Goal: Task Accomplishment & Management: Use online tool/utility

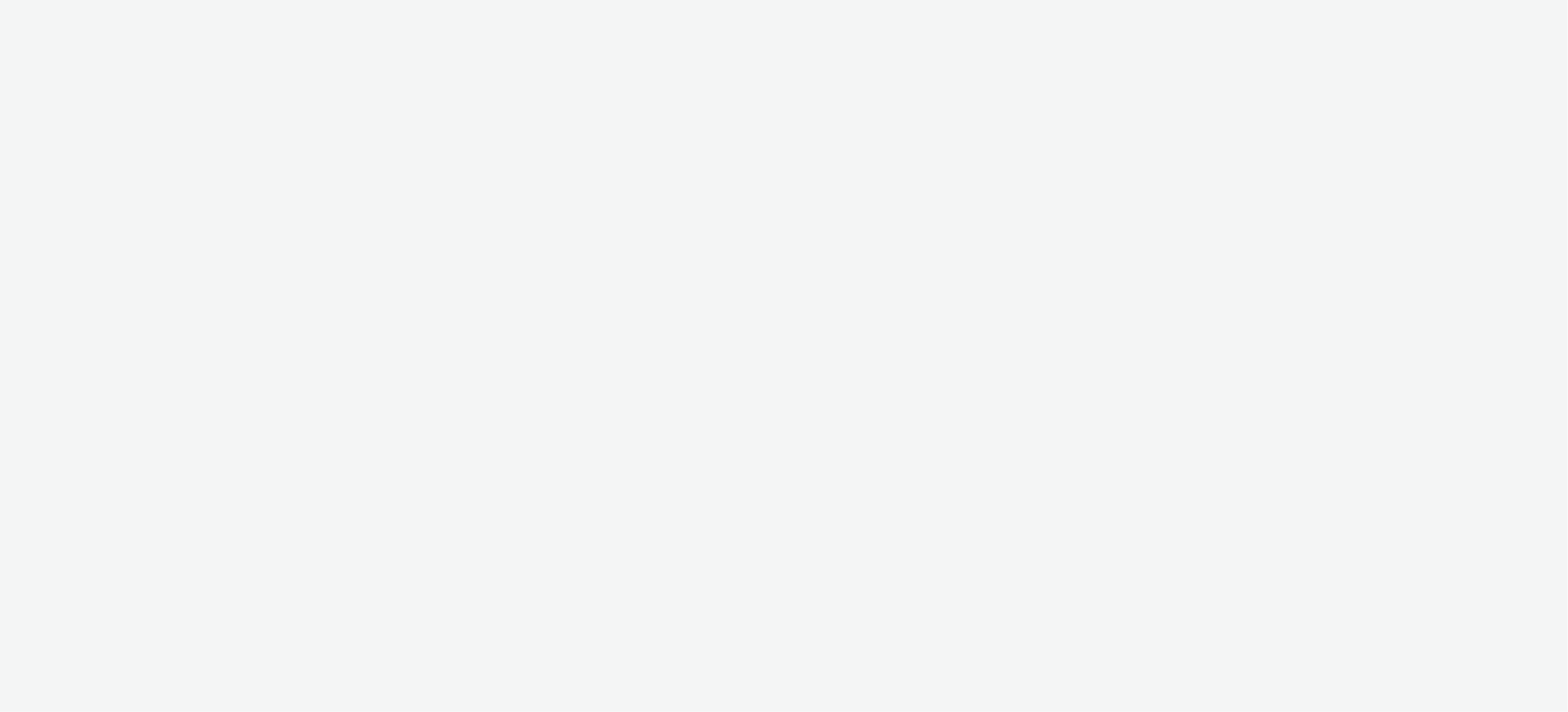
select select "ec4b2045-0c69-422c-a140-0820ca6be355"
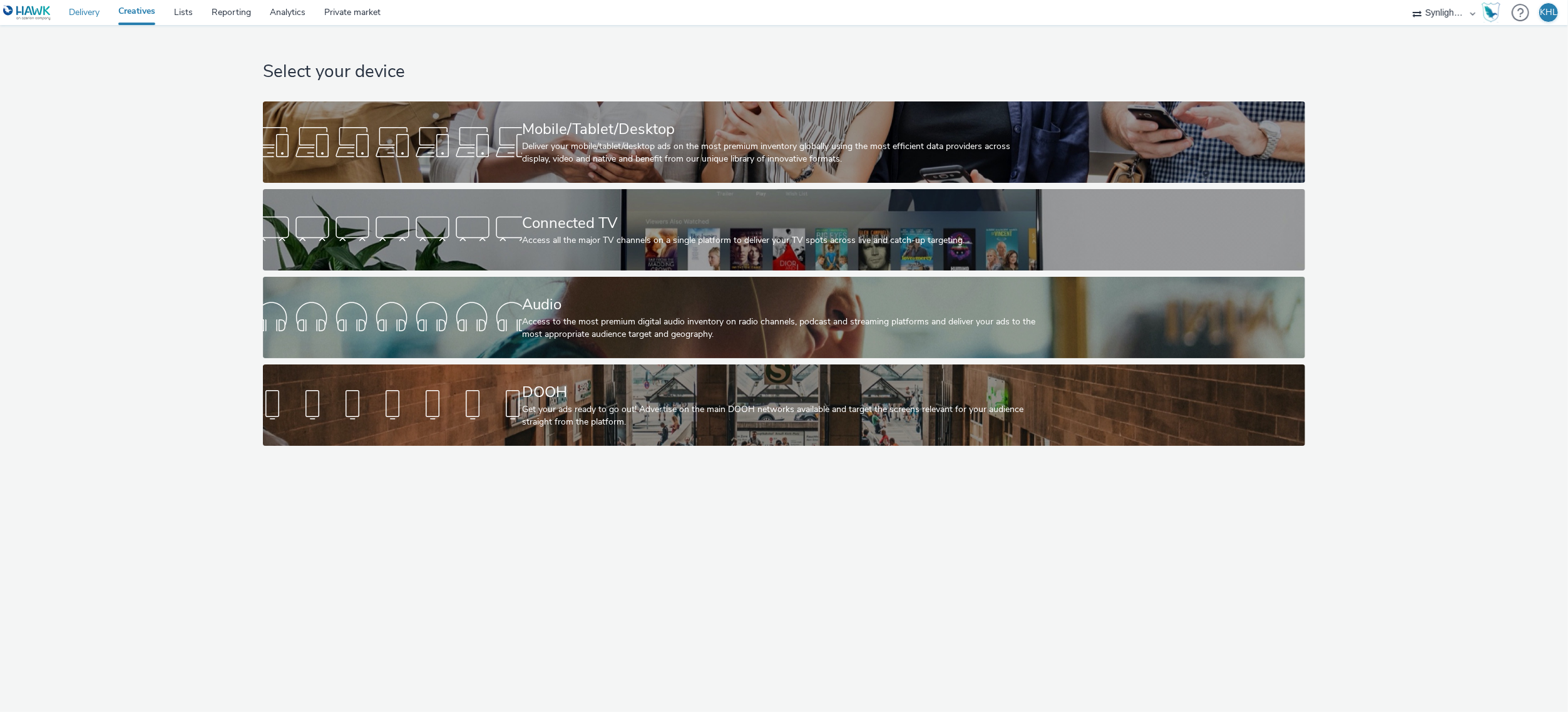
click at [78, 13] on link "Delivery" at bounding box center [84, 12] width 50 height 25
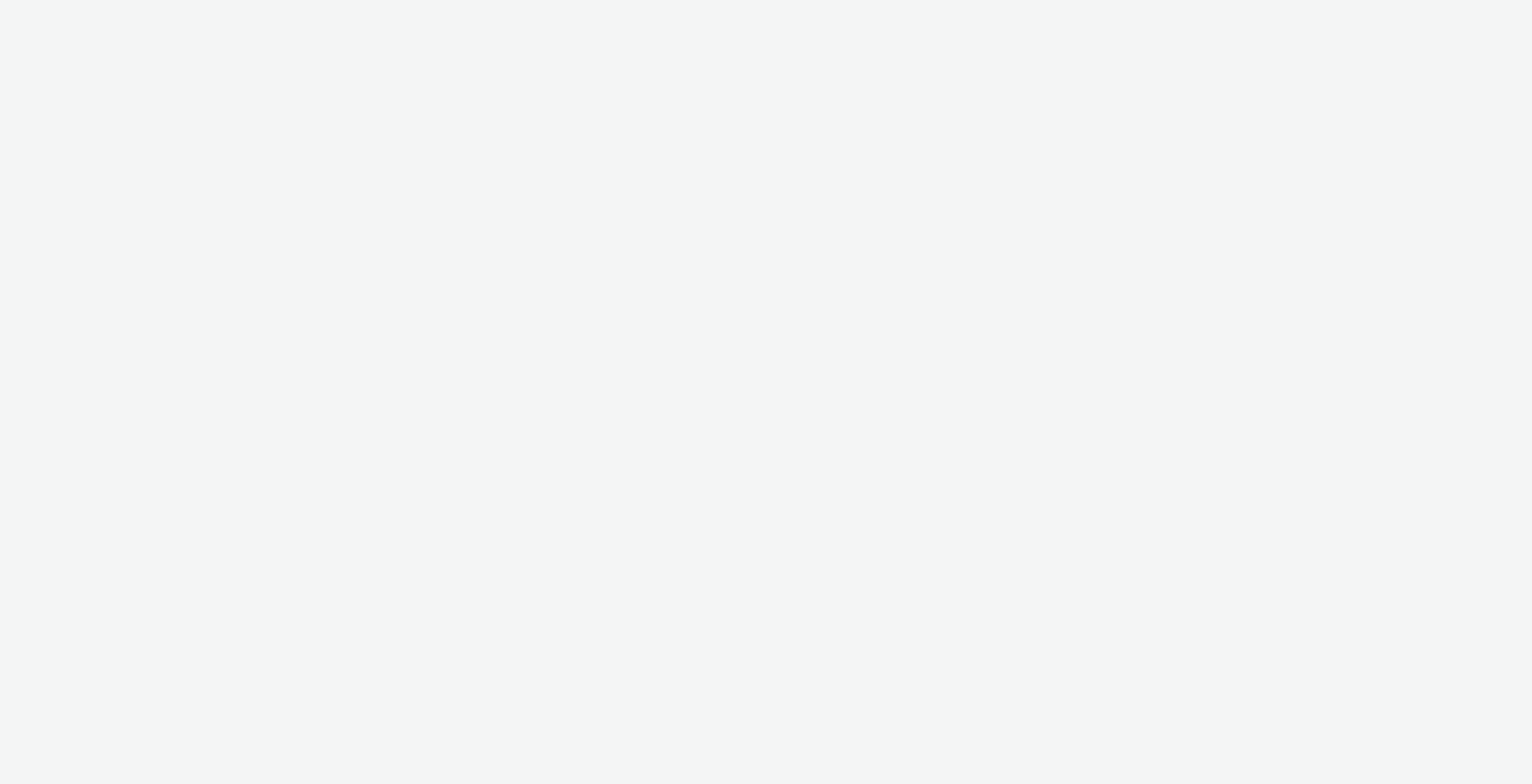
select select "ec4b2045-0c69-422c-a140-0820ca6be355"
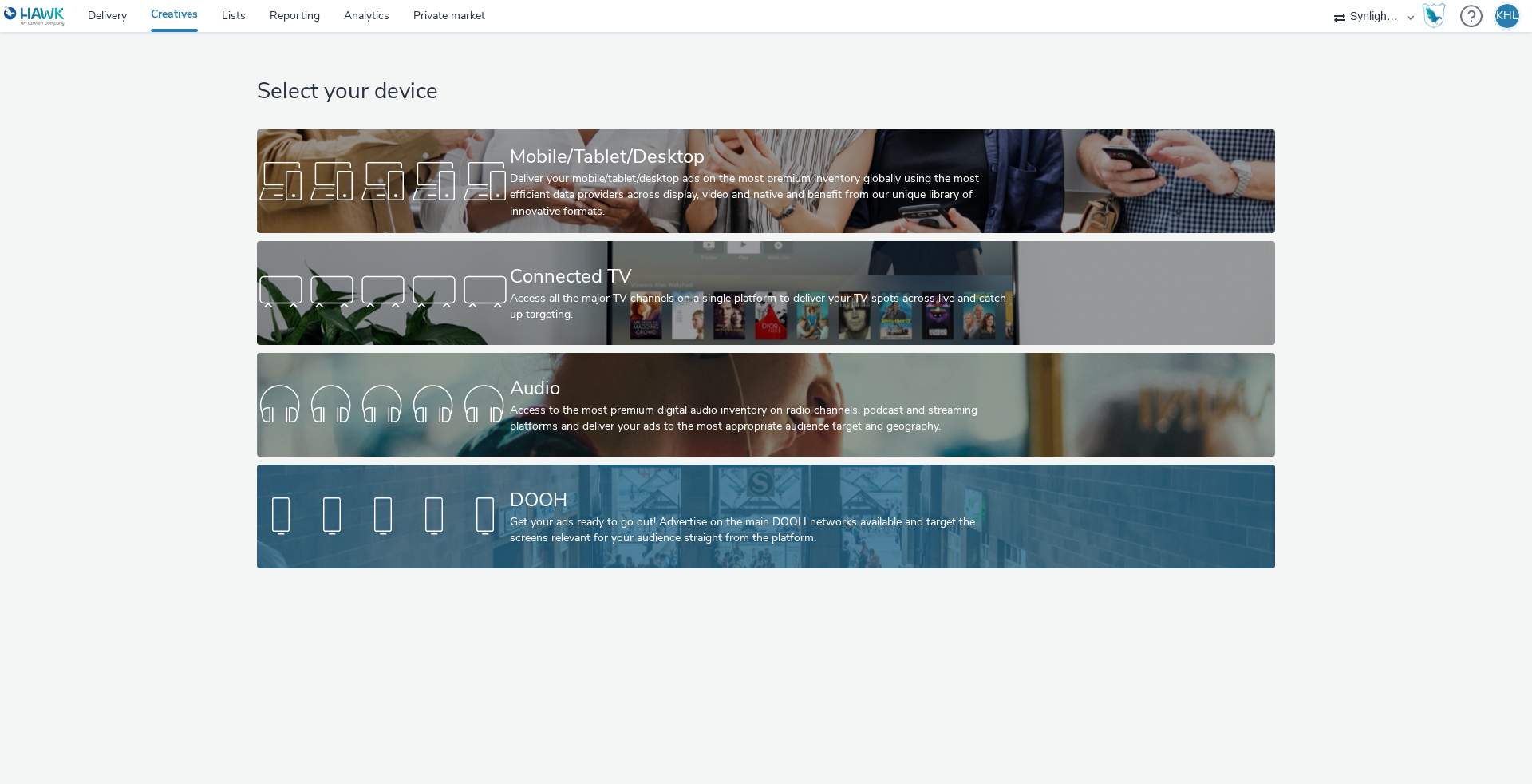
click at [684, 514] on div "Get your ads ready to go out! Advertise on the main DOOH networks available and…" at bounding box center [764, 531] width 506 height 33
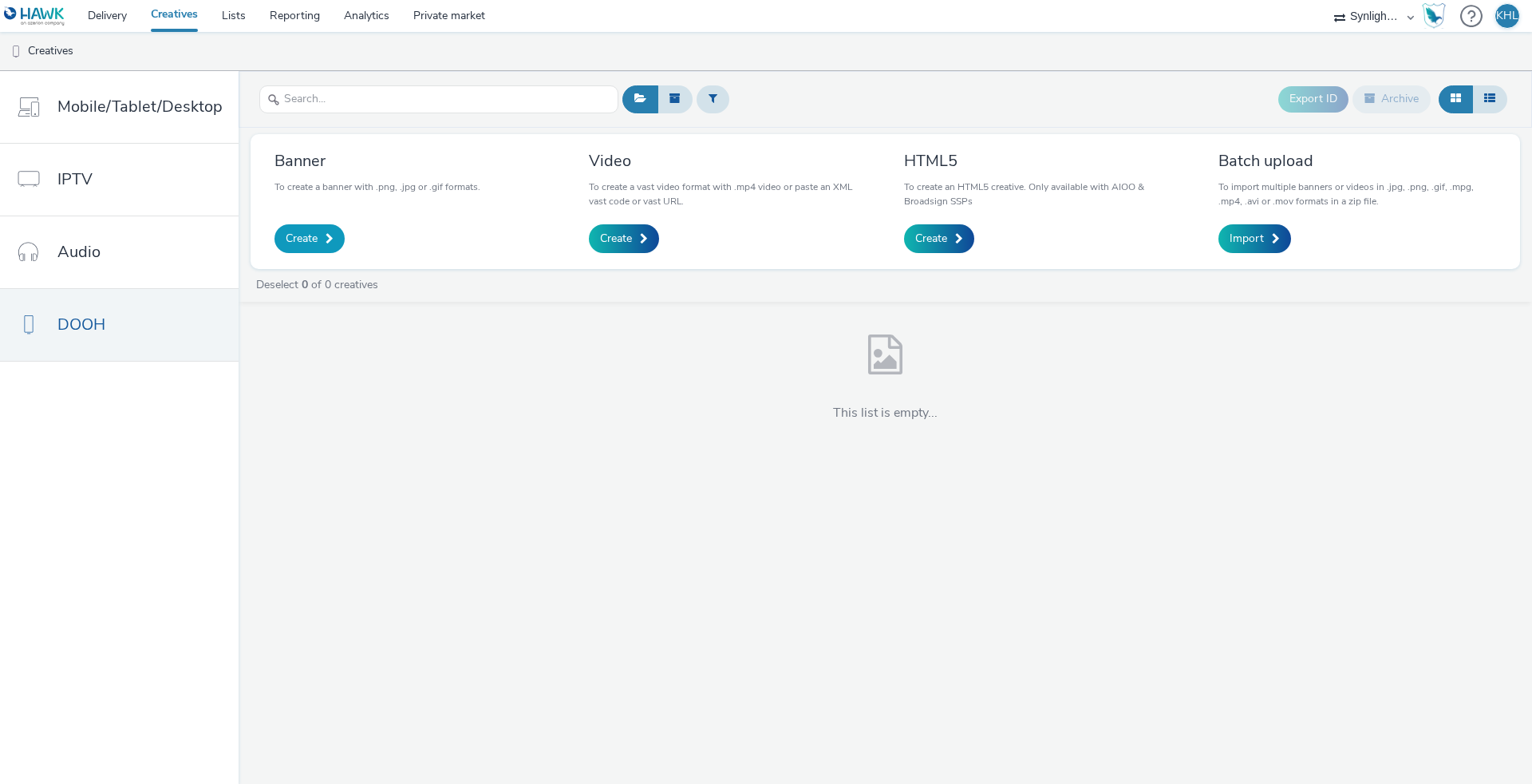
click at [290, 252] on link "Create" at bounding box center [310, 238] width 70 height 28
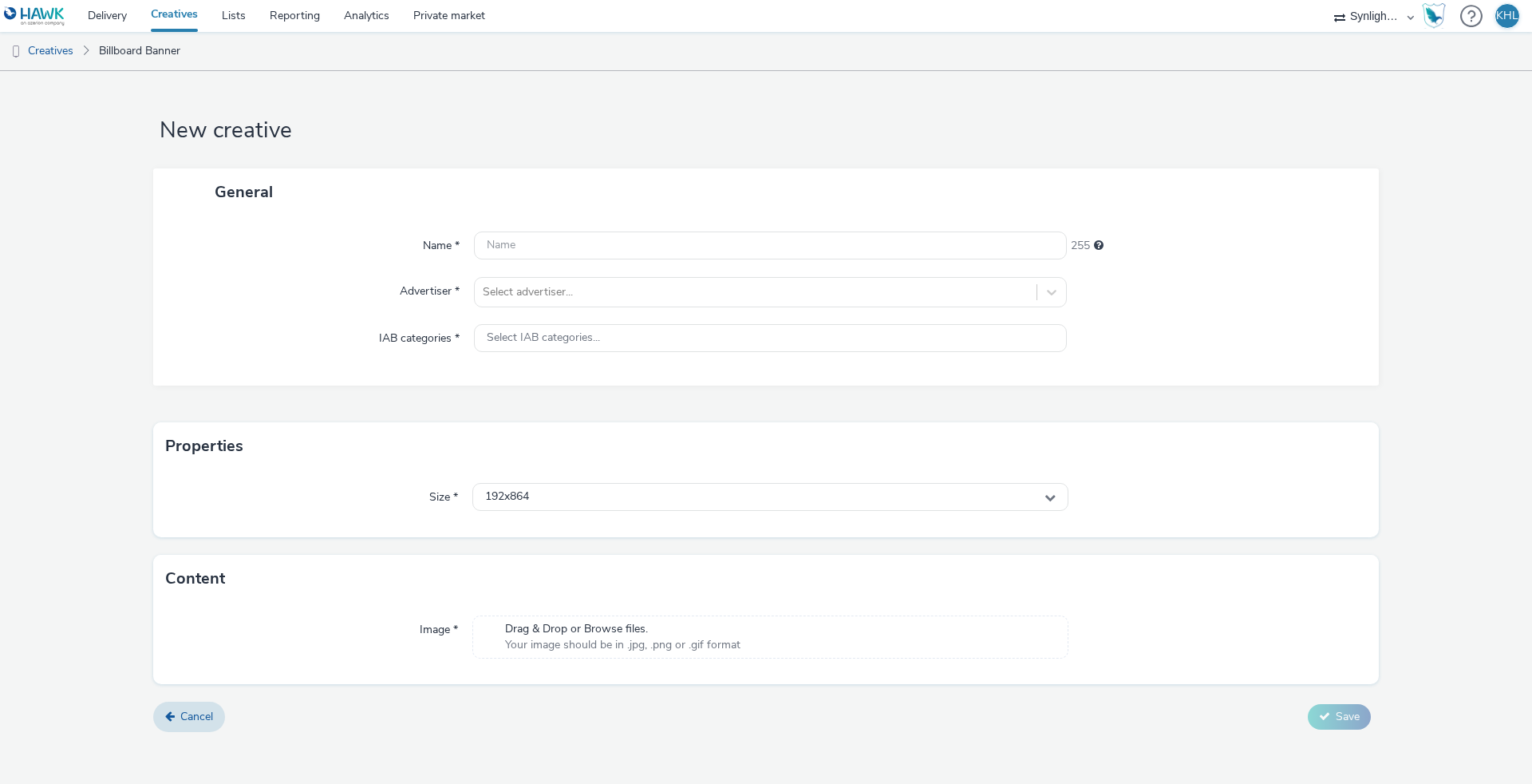
click at [170, 16] on link "Creatives" at bounding box center [174, 16] width 71 height 32
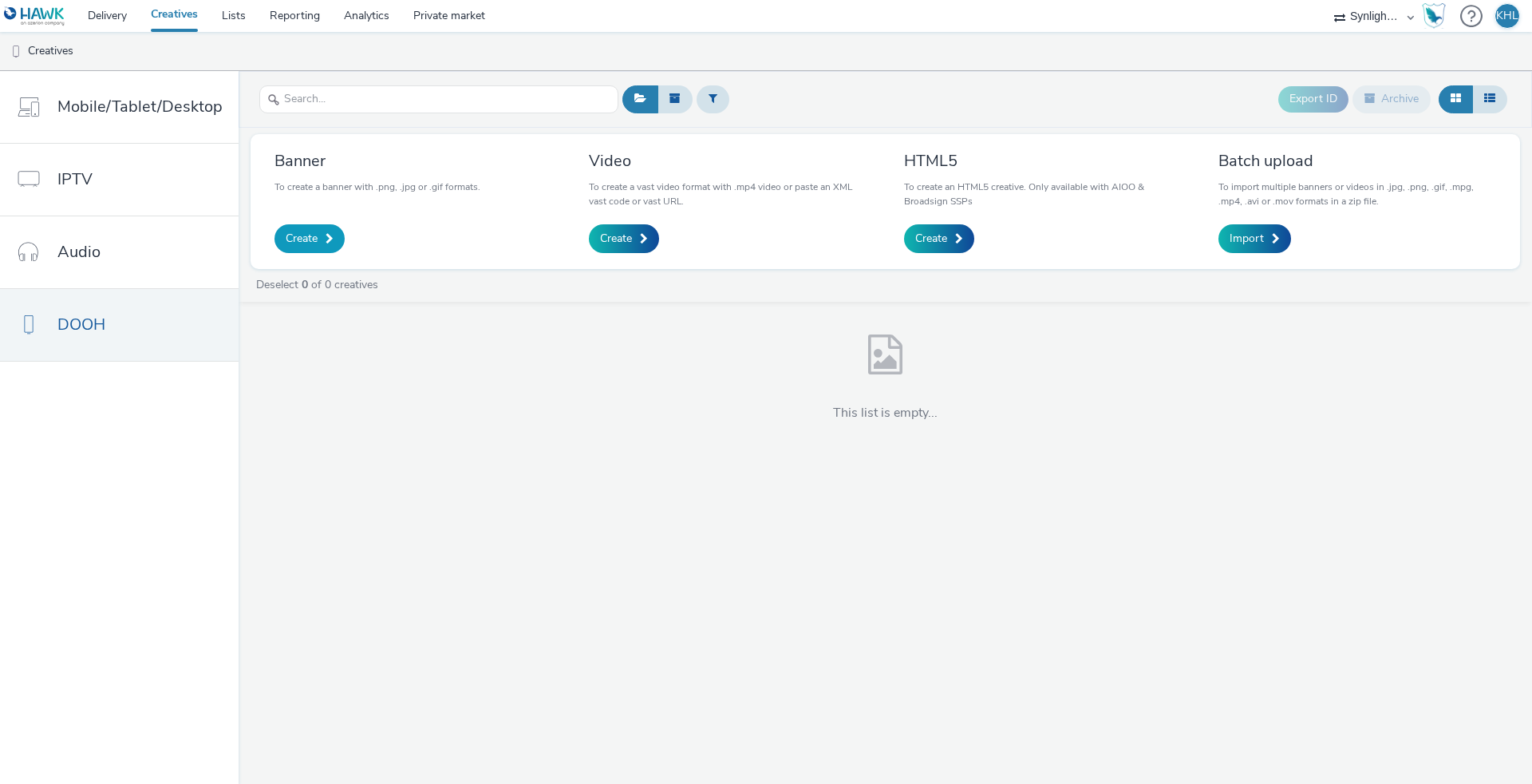
click at [301, 237] on span "Create" at bounding box center [301, 239] width 32 height 16
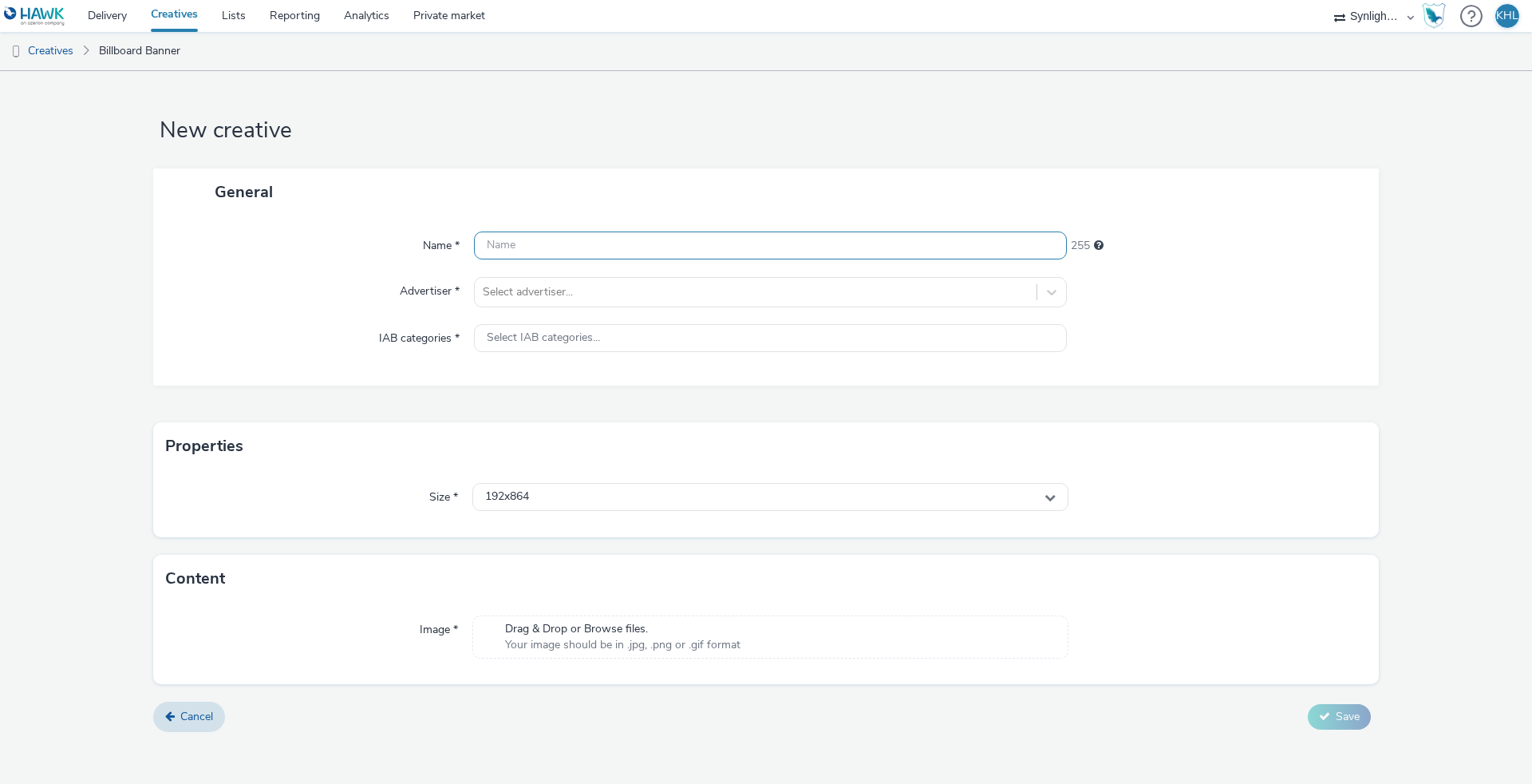
click at [553, 245] on input "text" at bounding box center [770, 245] width 593 height 28
click at [554, 292] on div "Select advertiser..." at bounding box center [756, 292] width 562 height 25
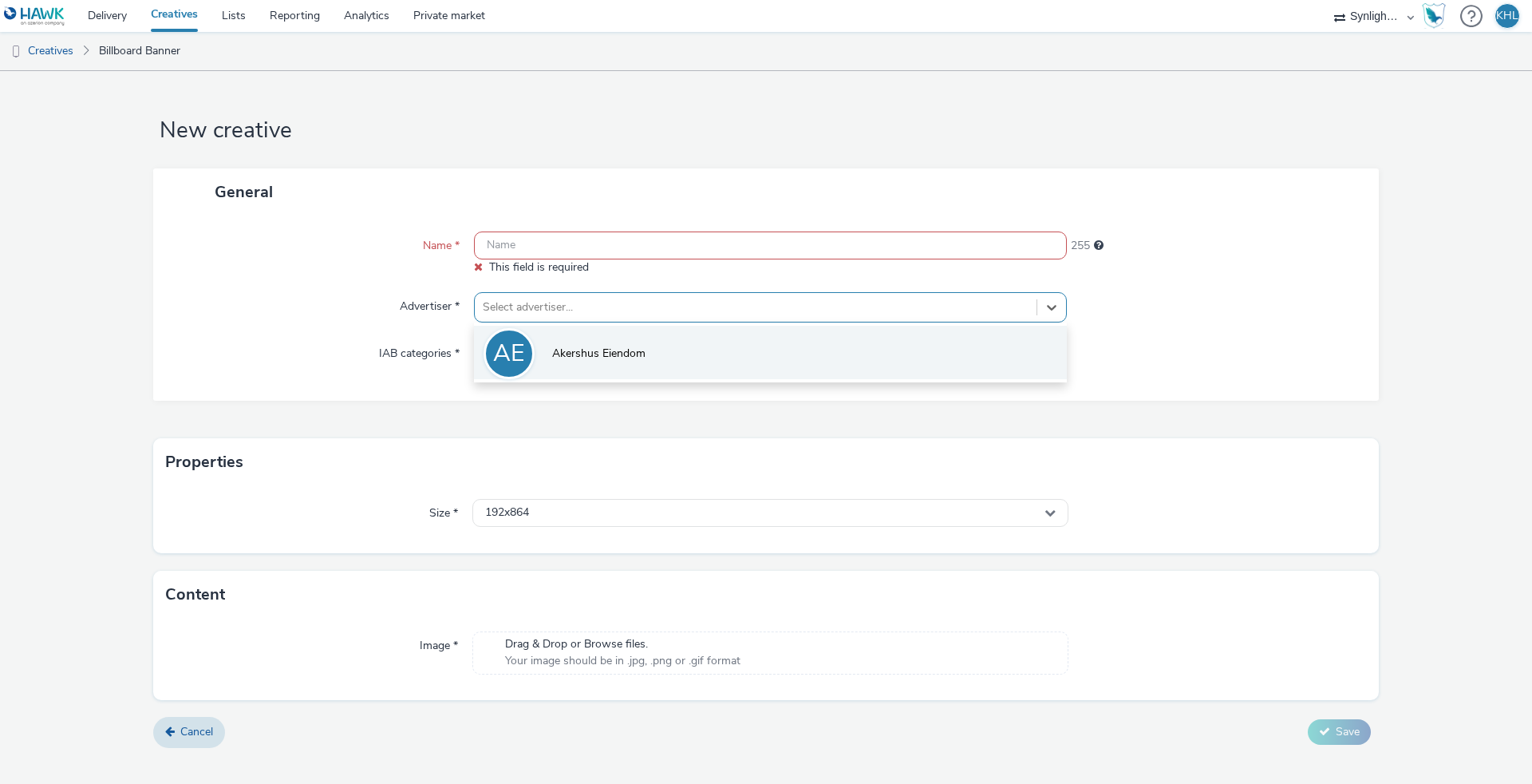
click at [604, 352] on span "Akershus Eiendom" at bounding box center [599, 354] width 93 height 16
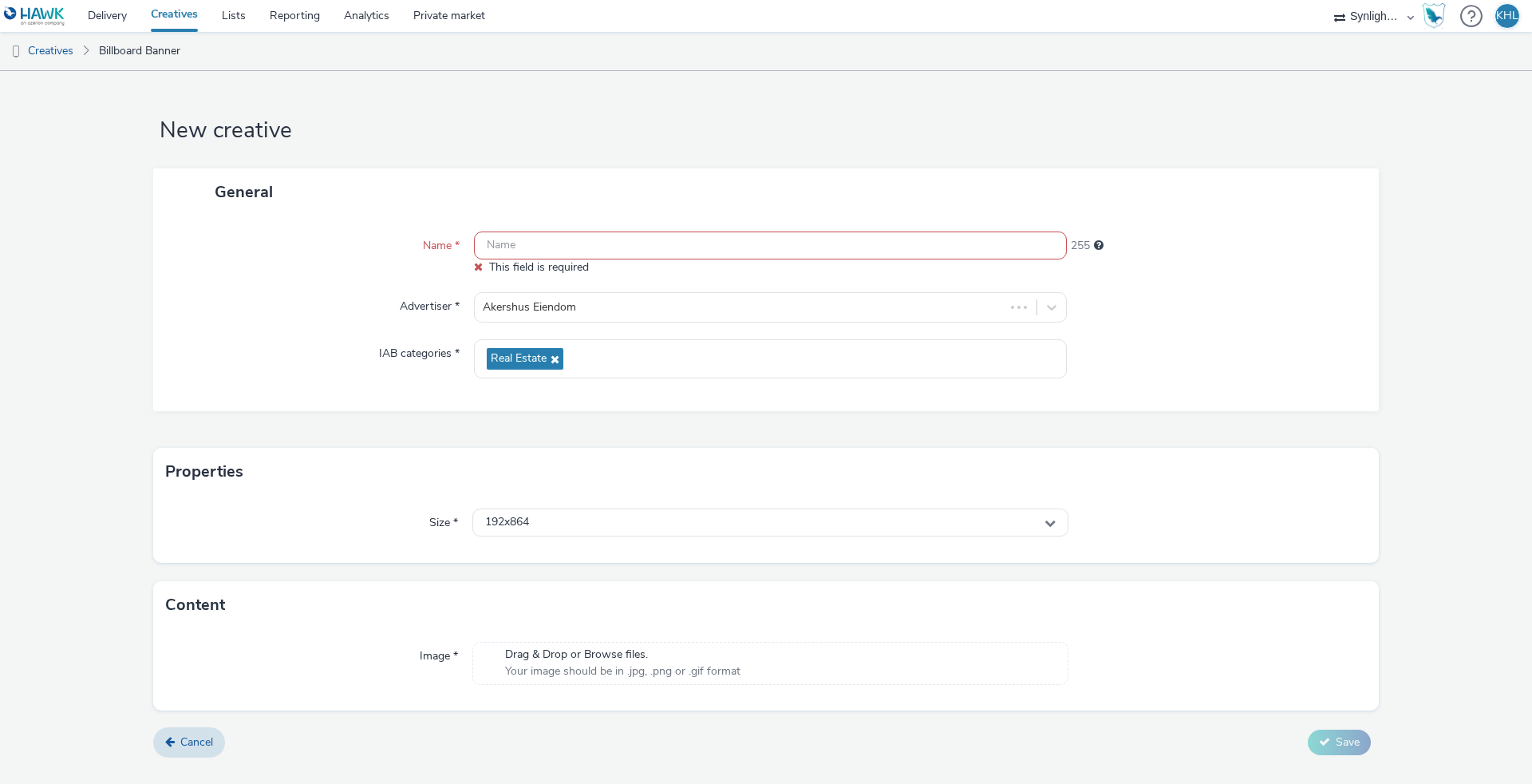
click at [533, 243] on input "text" at bounding box center [770, 245] width 593 height 28
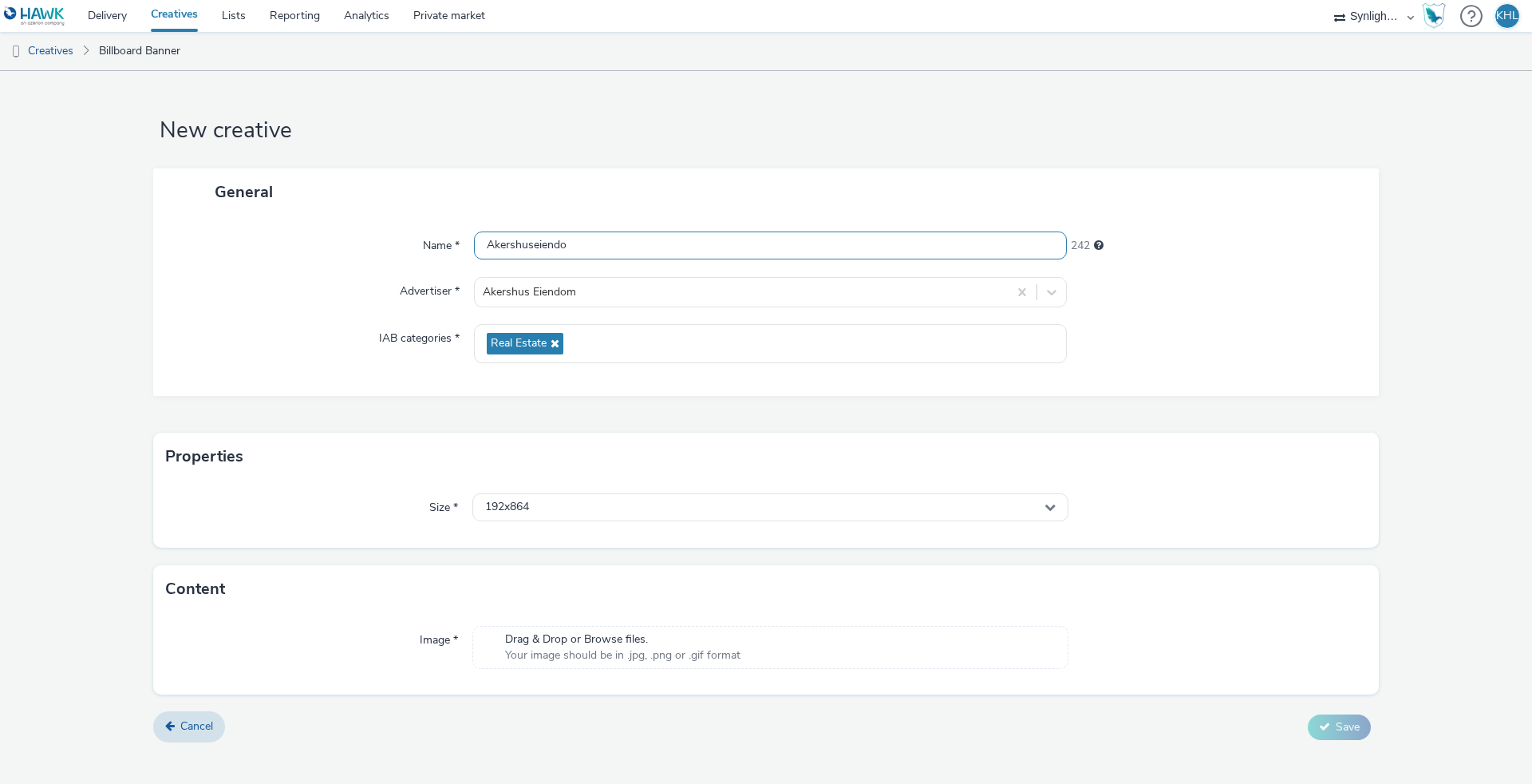
type input "Akershuseiendom"
click at [570, 507] on div "192x864" at bounding box center [770, 506] width 596 height 28
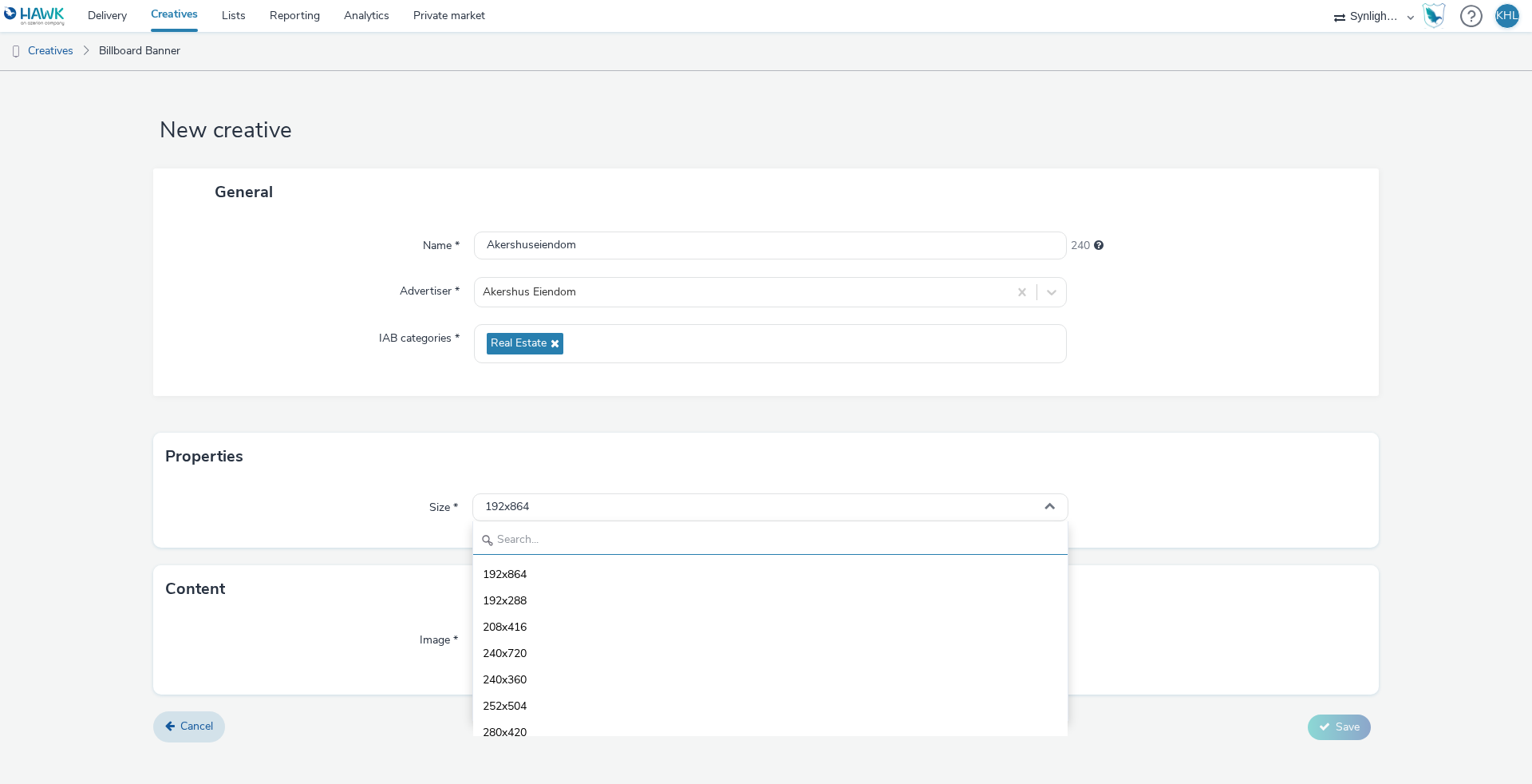
click at [515, 542] on input "text" at bounding box center [770, 541] width 594 height 28
type input "1080"
click at [585, 655] on li "1080x1920 - dooh" at bounding box center [770, 652] width 594 height 26
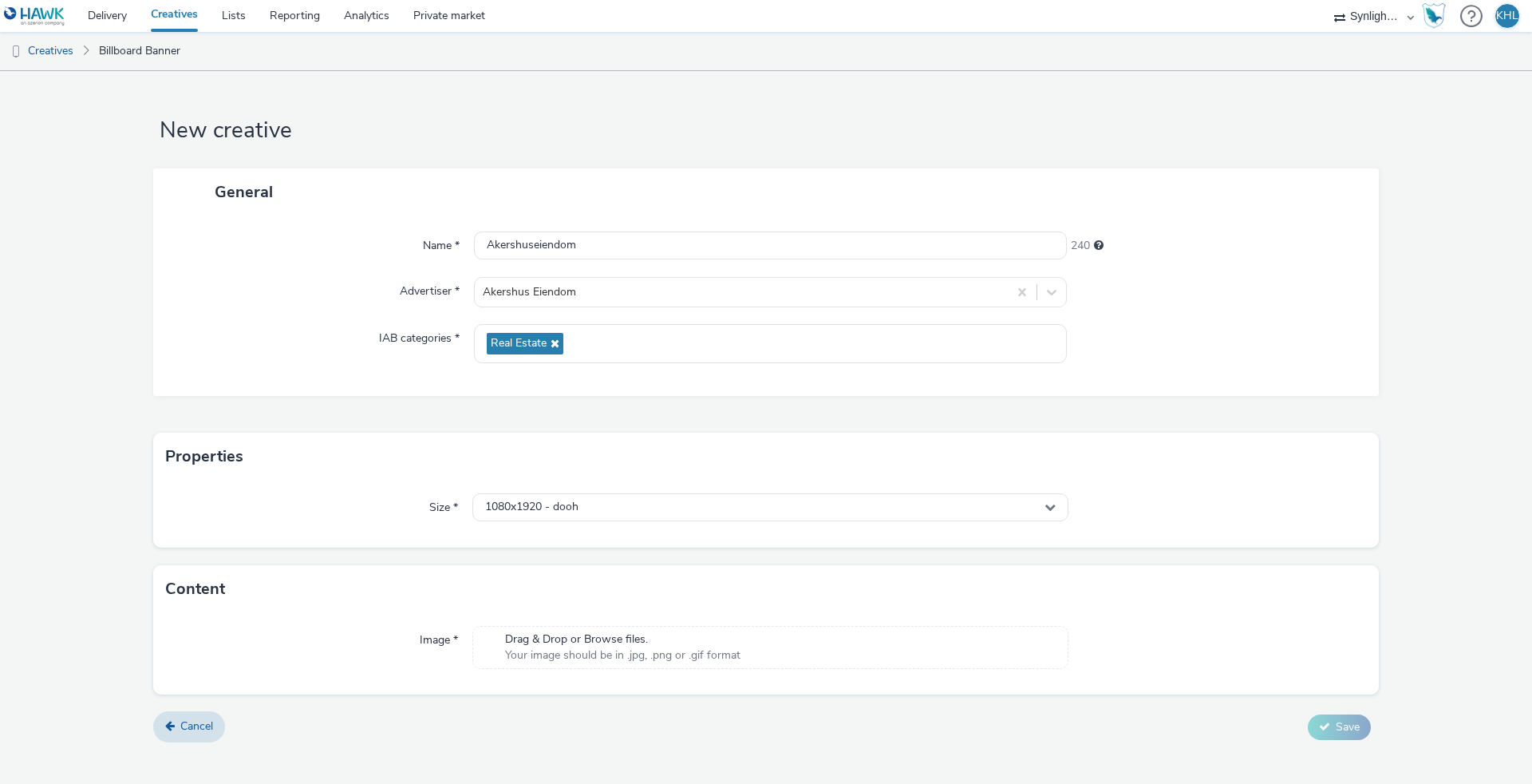
click at [521, 639] on span "Drag & Drop or Browse files." at bounding box center [623, 639] width 236 height 16
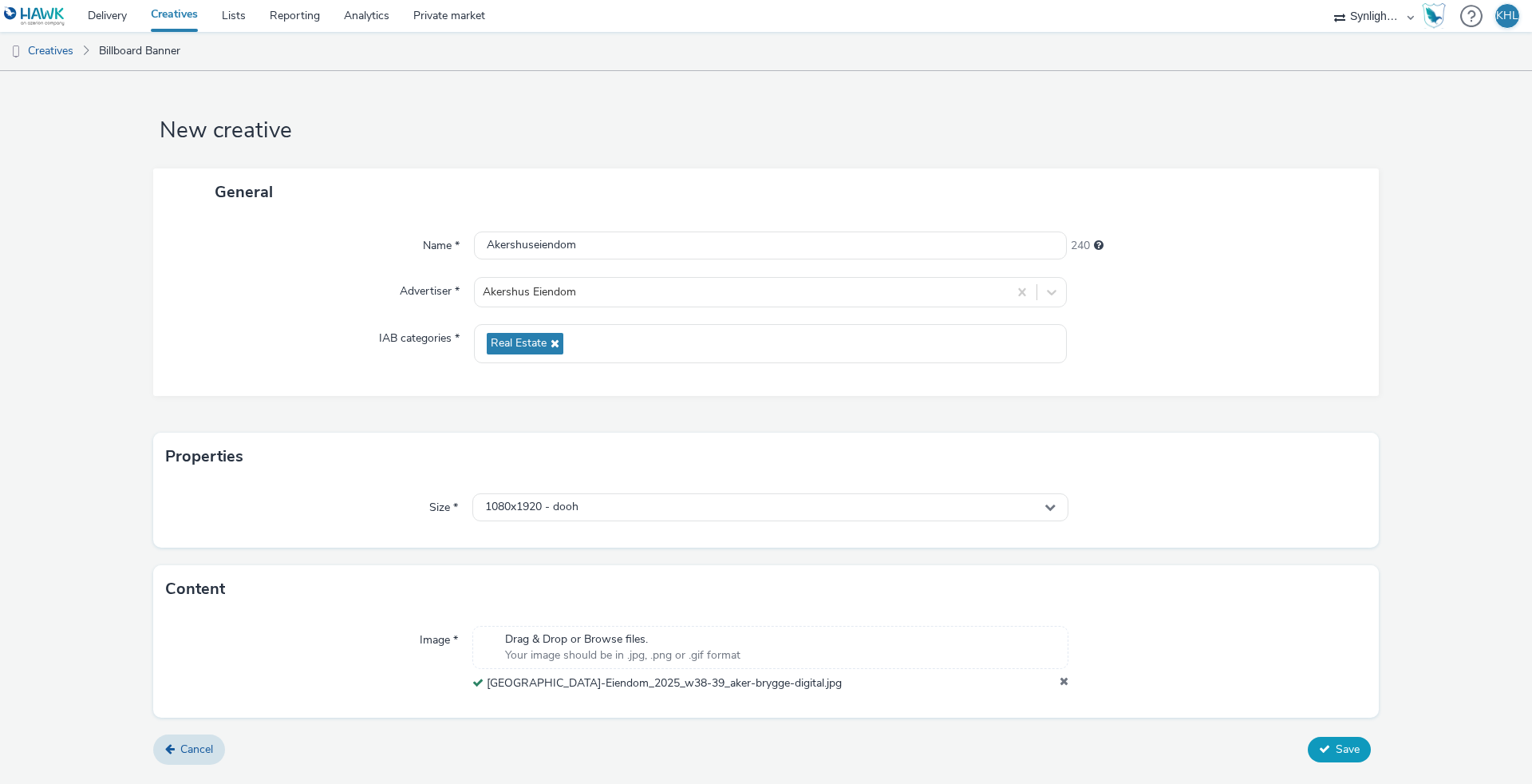
click at [1337, 741] on span "Save" at bounding box center [1348, 749] width 24 height 16
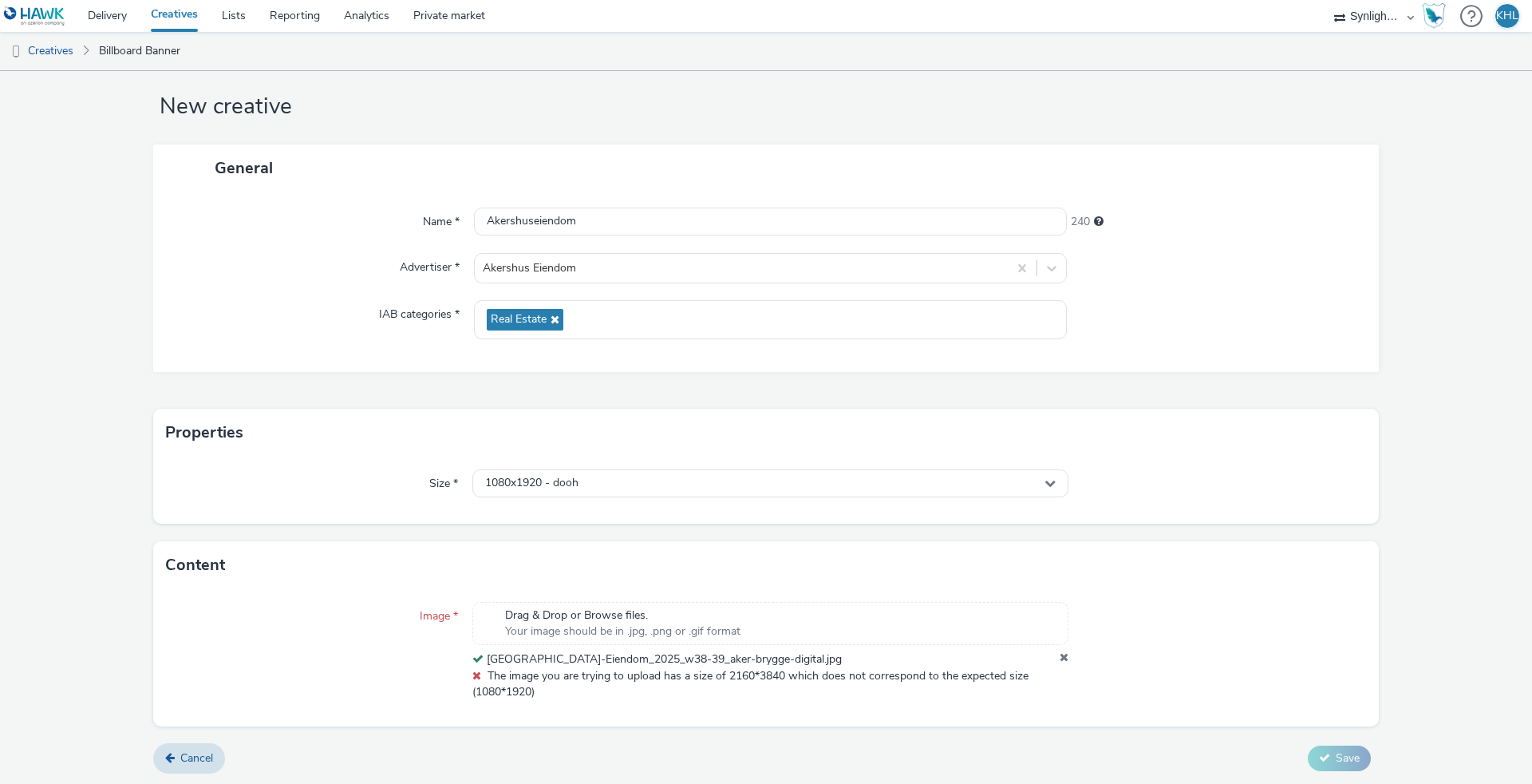
scroll to position [22, 0]
click at [109, 16] on link "Delivery" at bounding box center [107, 16] width 63 height 32
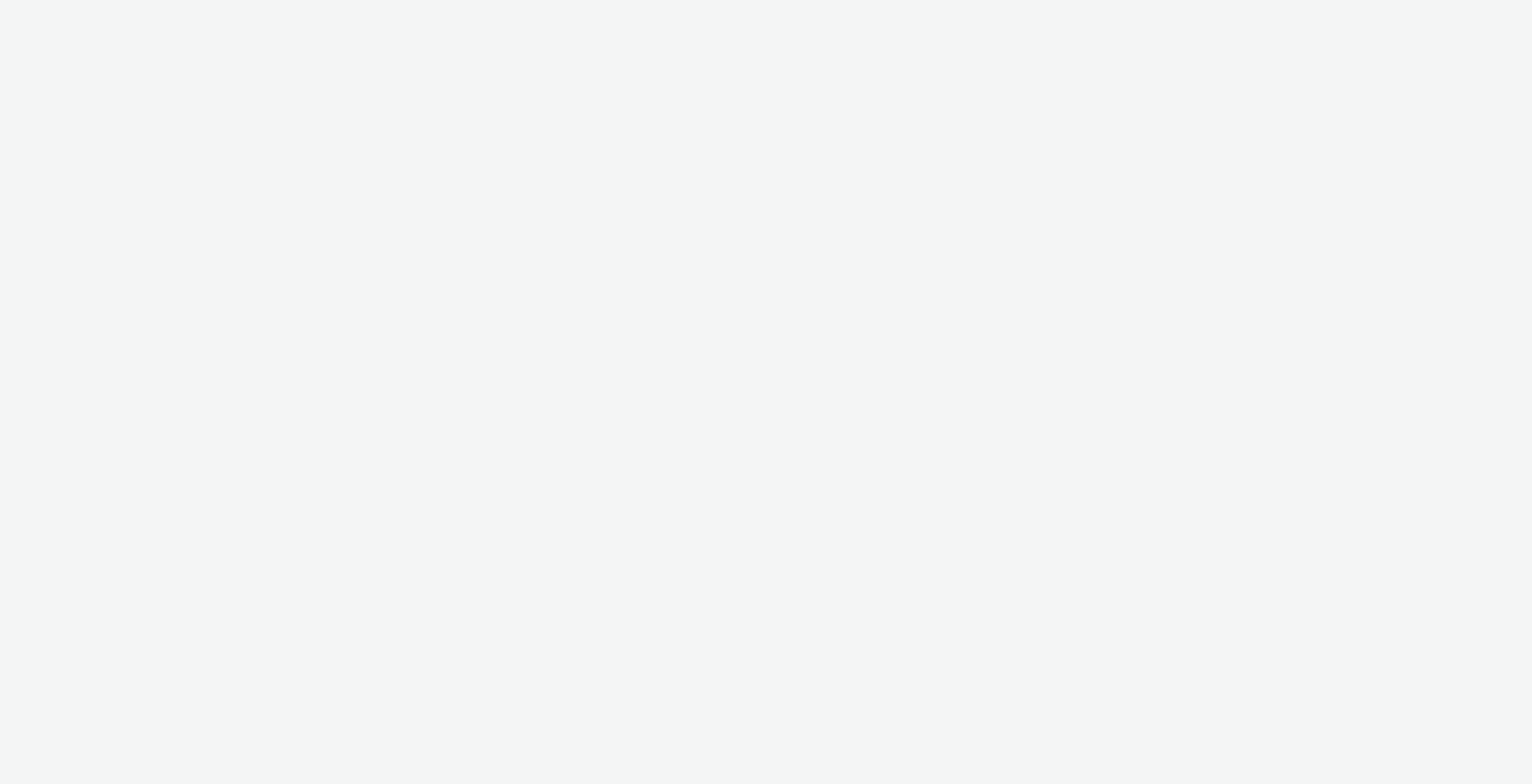
select select "ec4b2045-0c69-422c-a140-0820ca6be355"
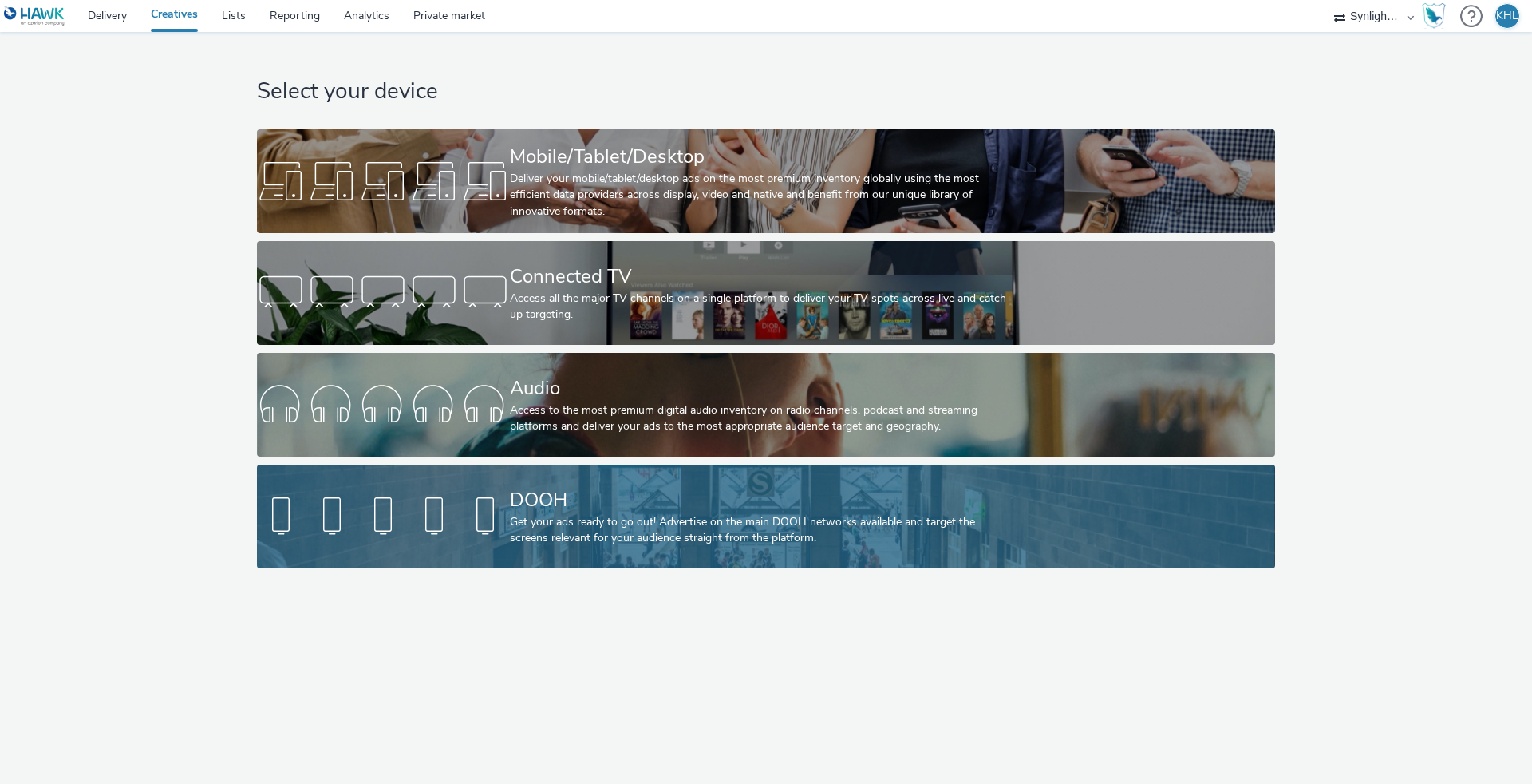
click at [511, 530] on div "Get your ads ready to go out! Advertise on the main DOOH networks available and…" at bounding box center [764, 531] width 506 height 33
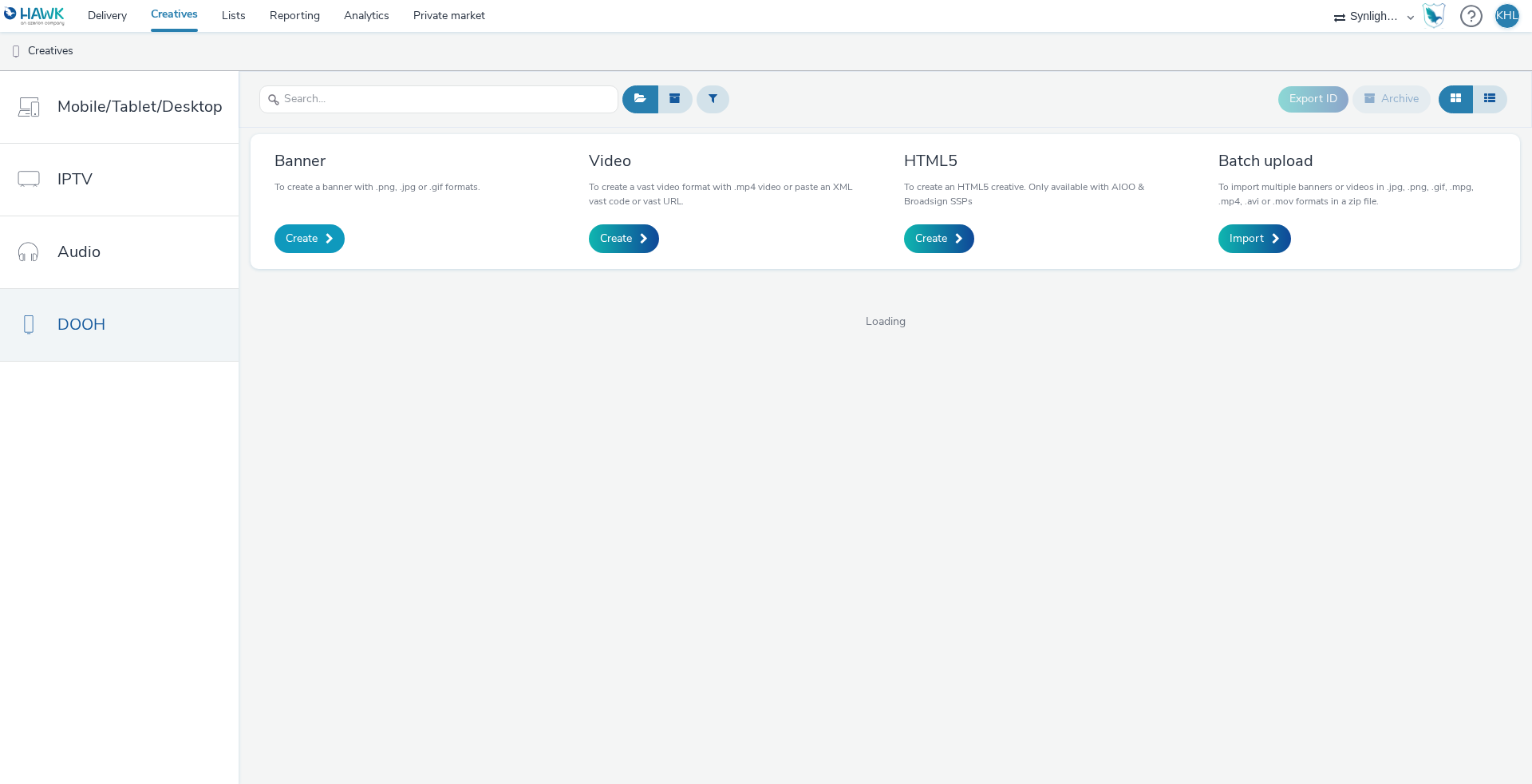
click at [288, 243] on span "Create" at bounding box center [301, 239] width 32 height 16
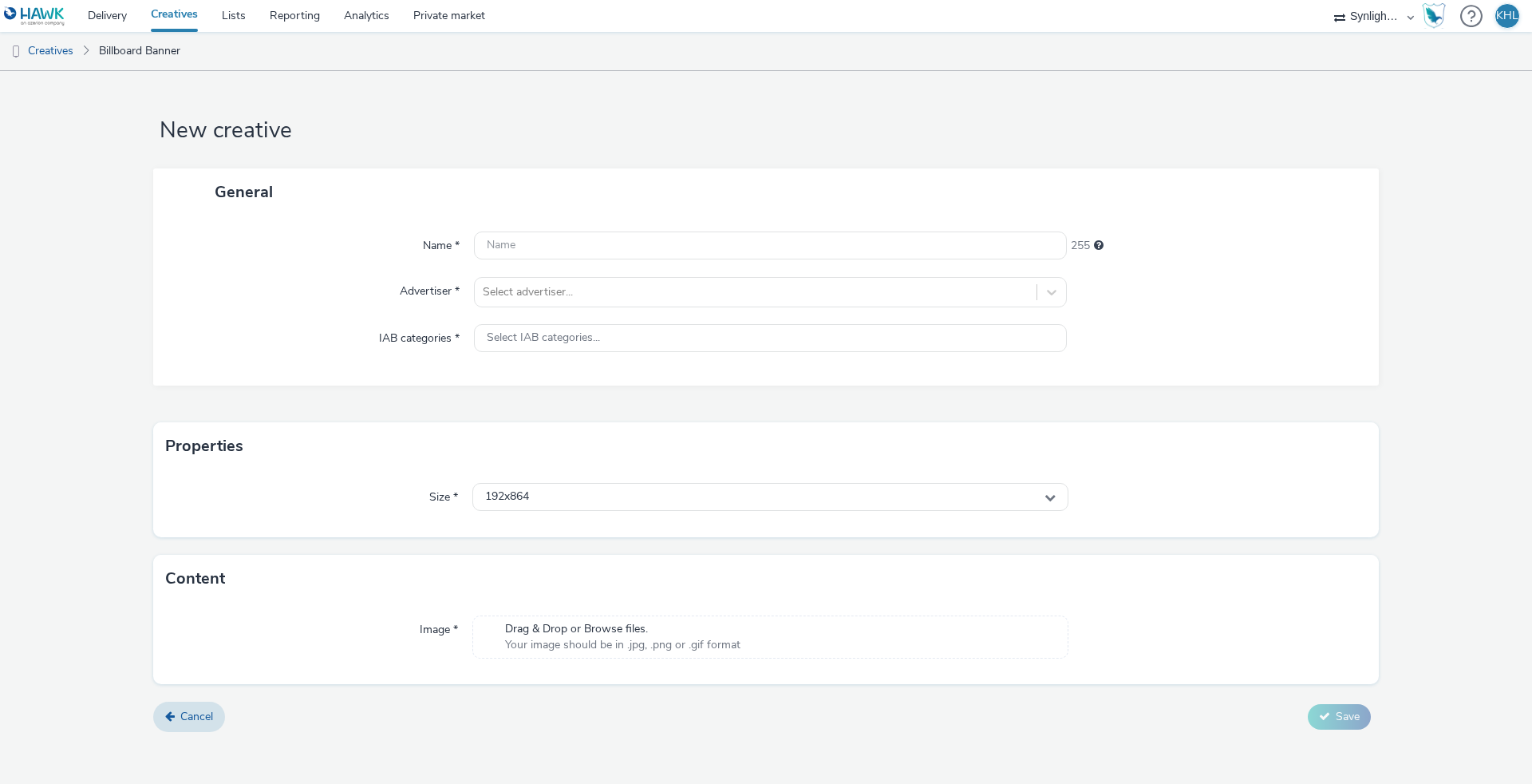
click at [696, 632] on span "Drag & Drop or Browse files." at bounding box center [623, 628] width 236 height 16
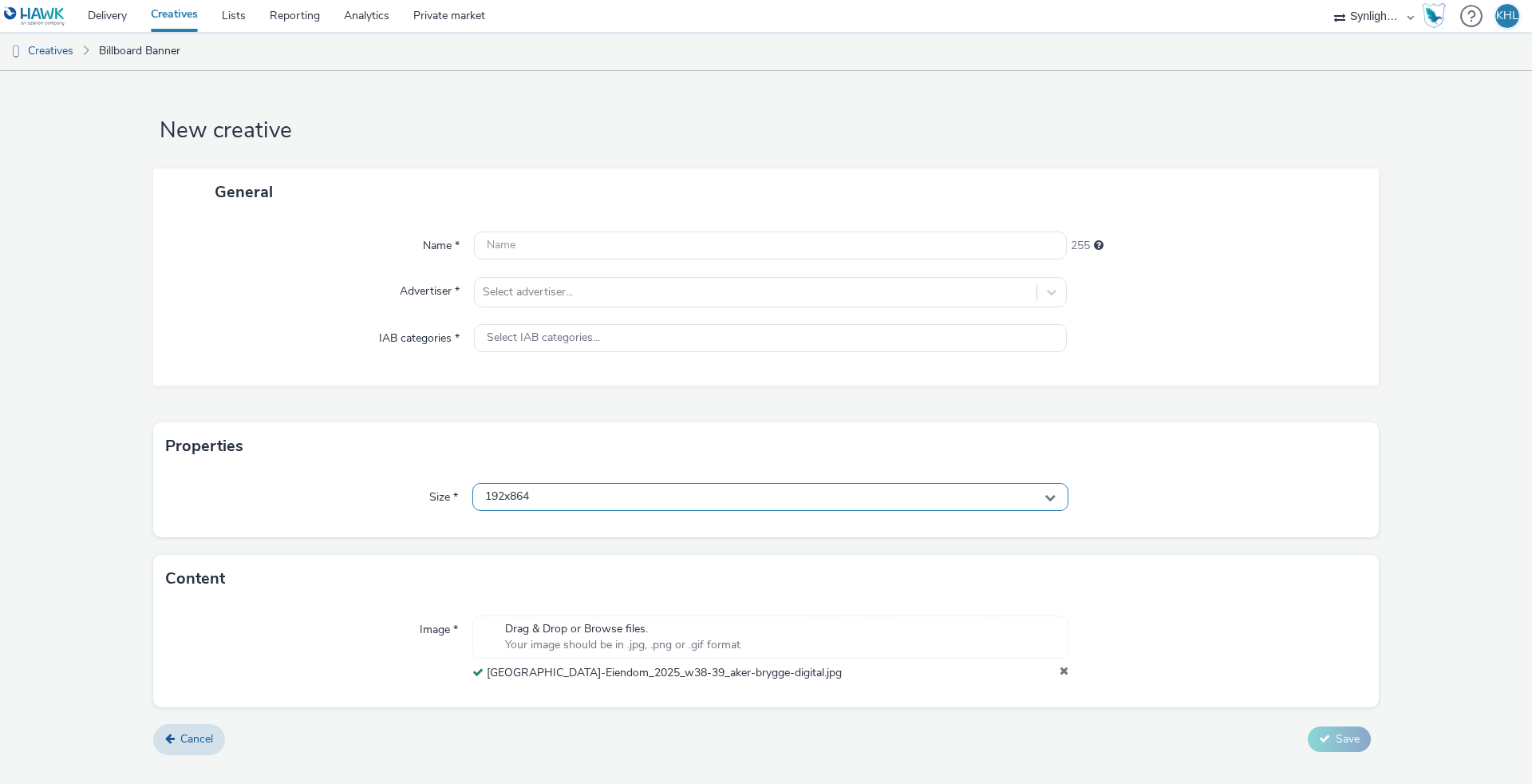
click at [543, 499] on div "192x864" at bounding box center [770, 497] width 596 height 28
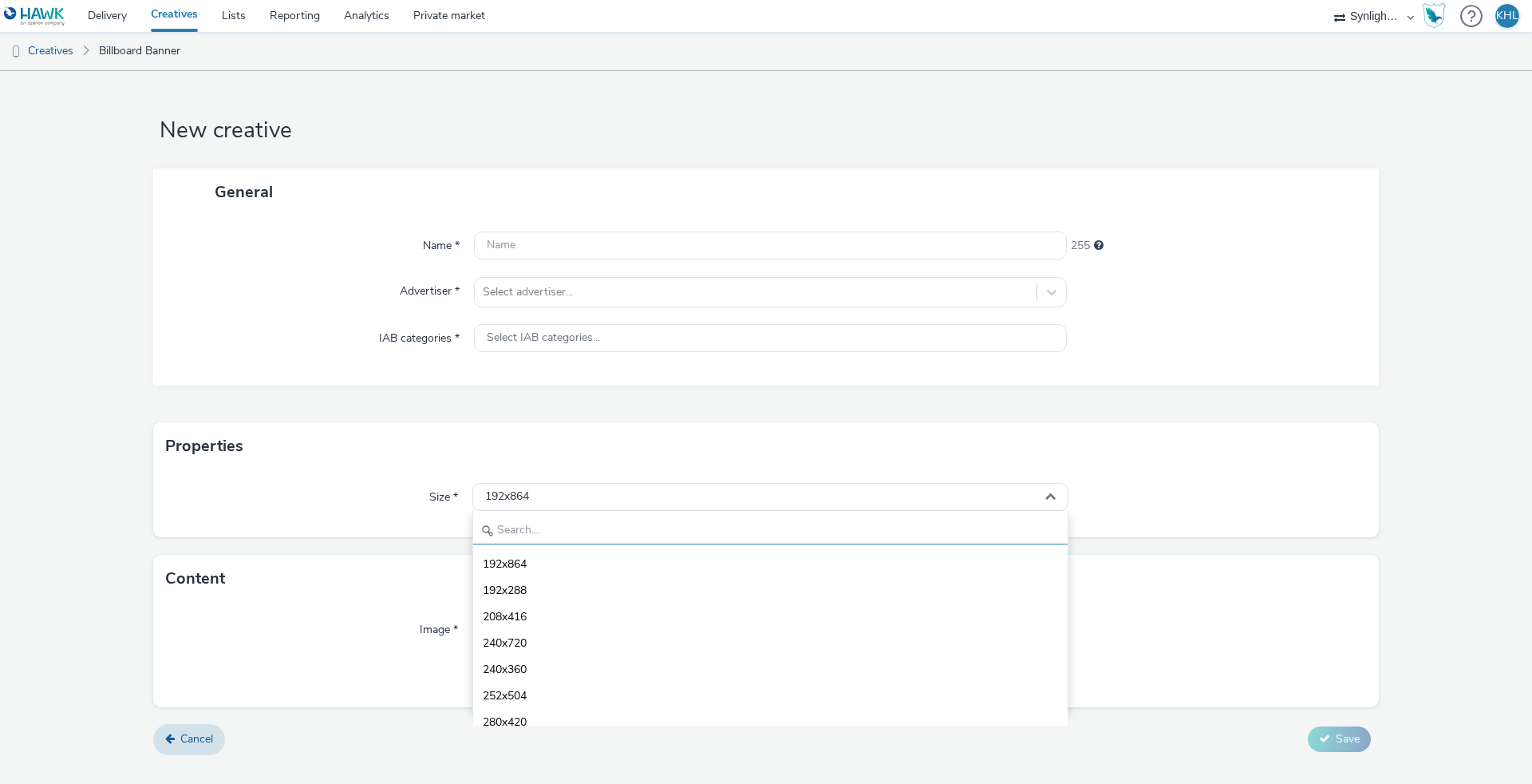
click at [527, 521] on input "text" at bounding box center [770, 530] width 594 height 28
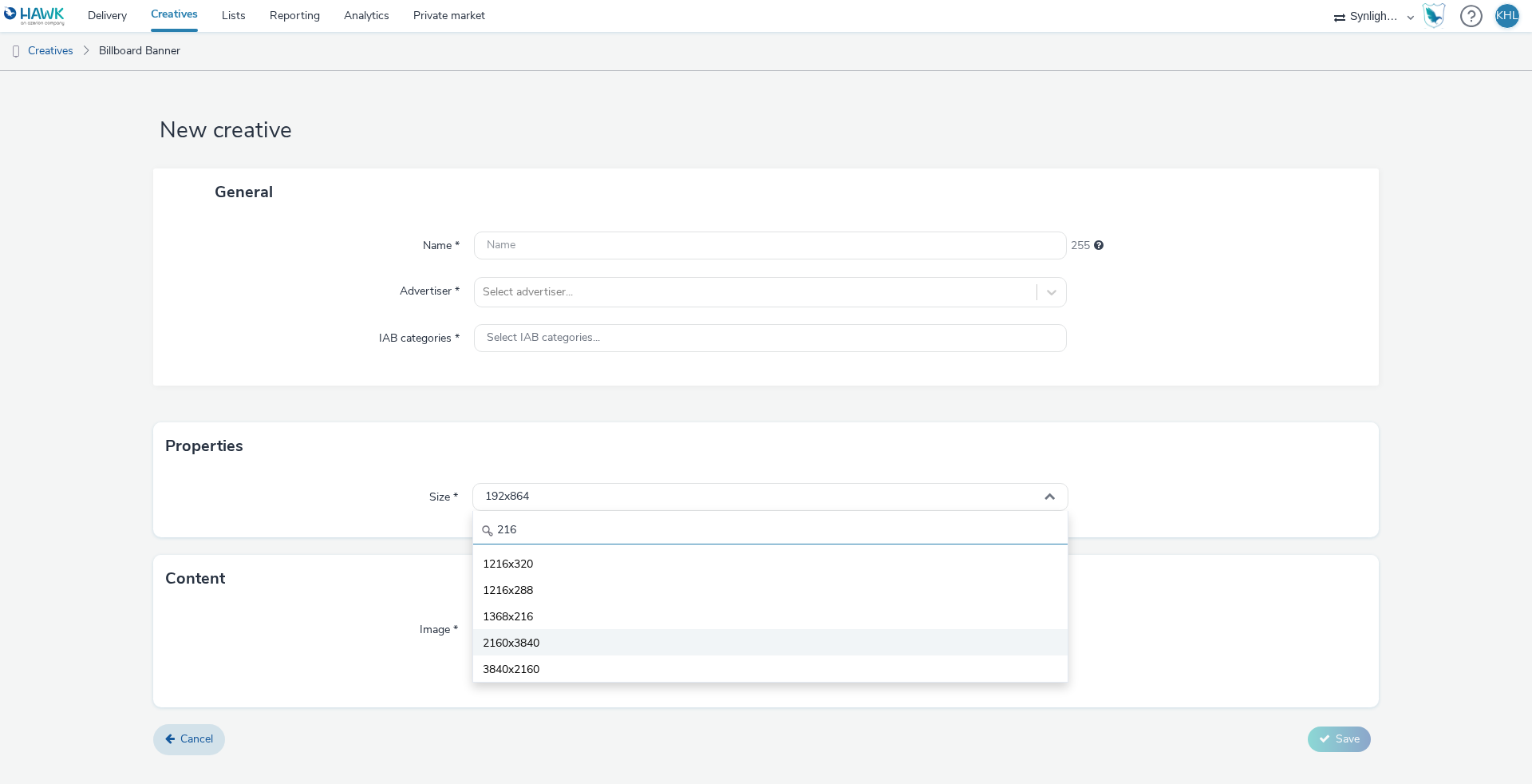
type input "216"
click at [573, 650] on li "2160x3840" at bounding box center [770, 642] width 594 height 26
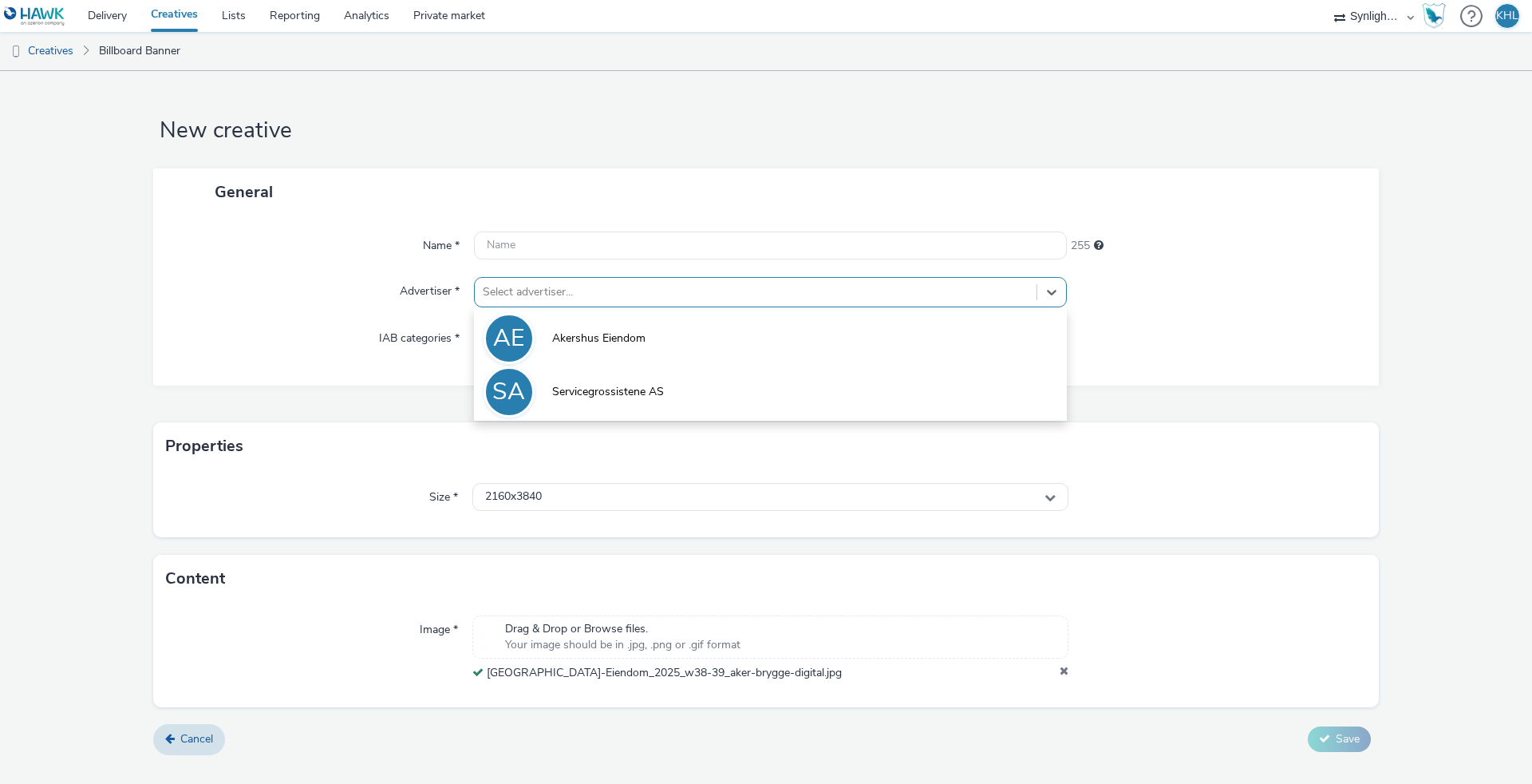
click at [564, 300] on div at bounding box center [756, 292] width 545 height 19
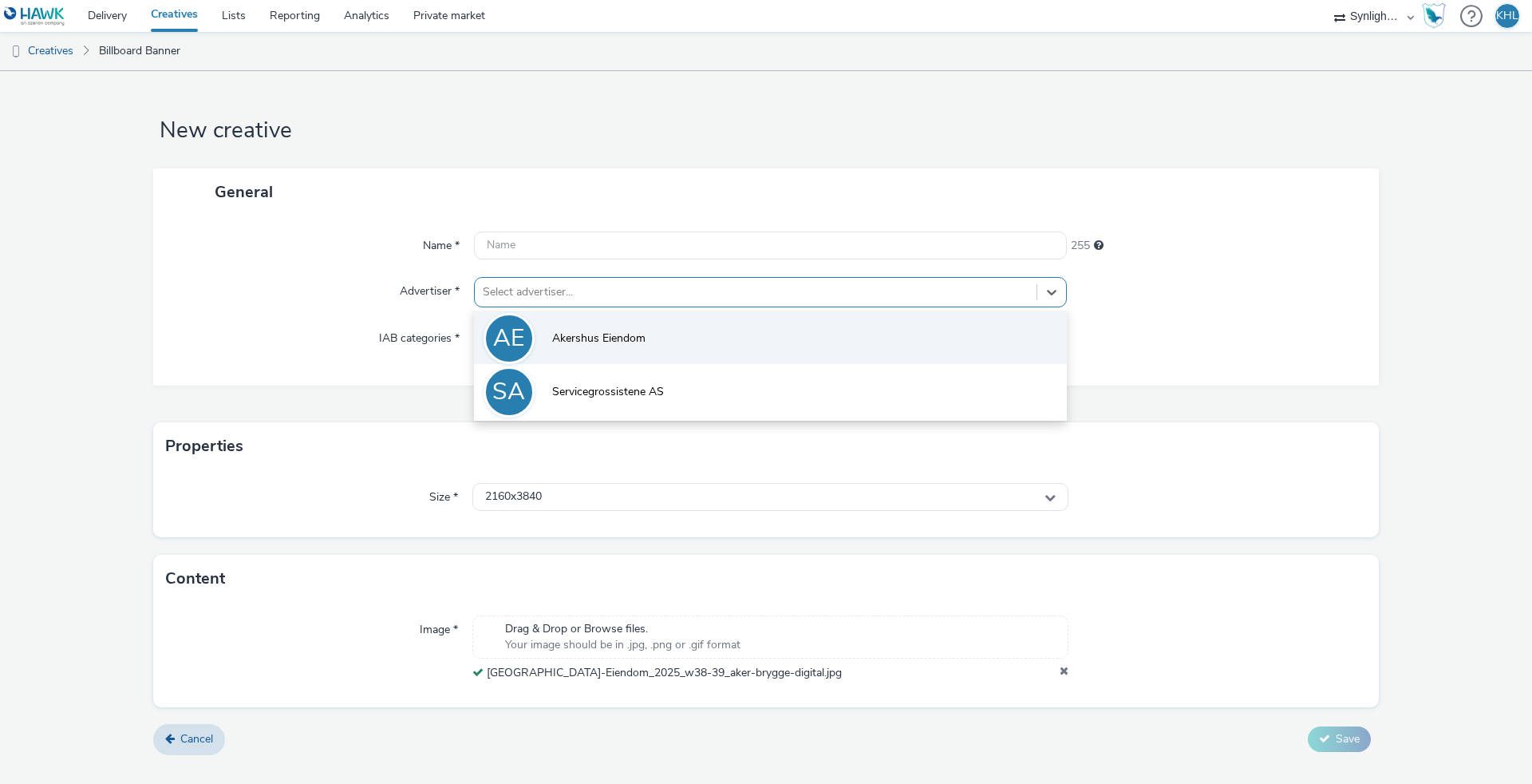
click at [594, 320] on li "AE Akershus Eiendom" at bounding box center [770, 337] width 593 height 54
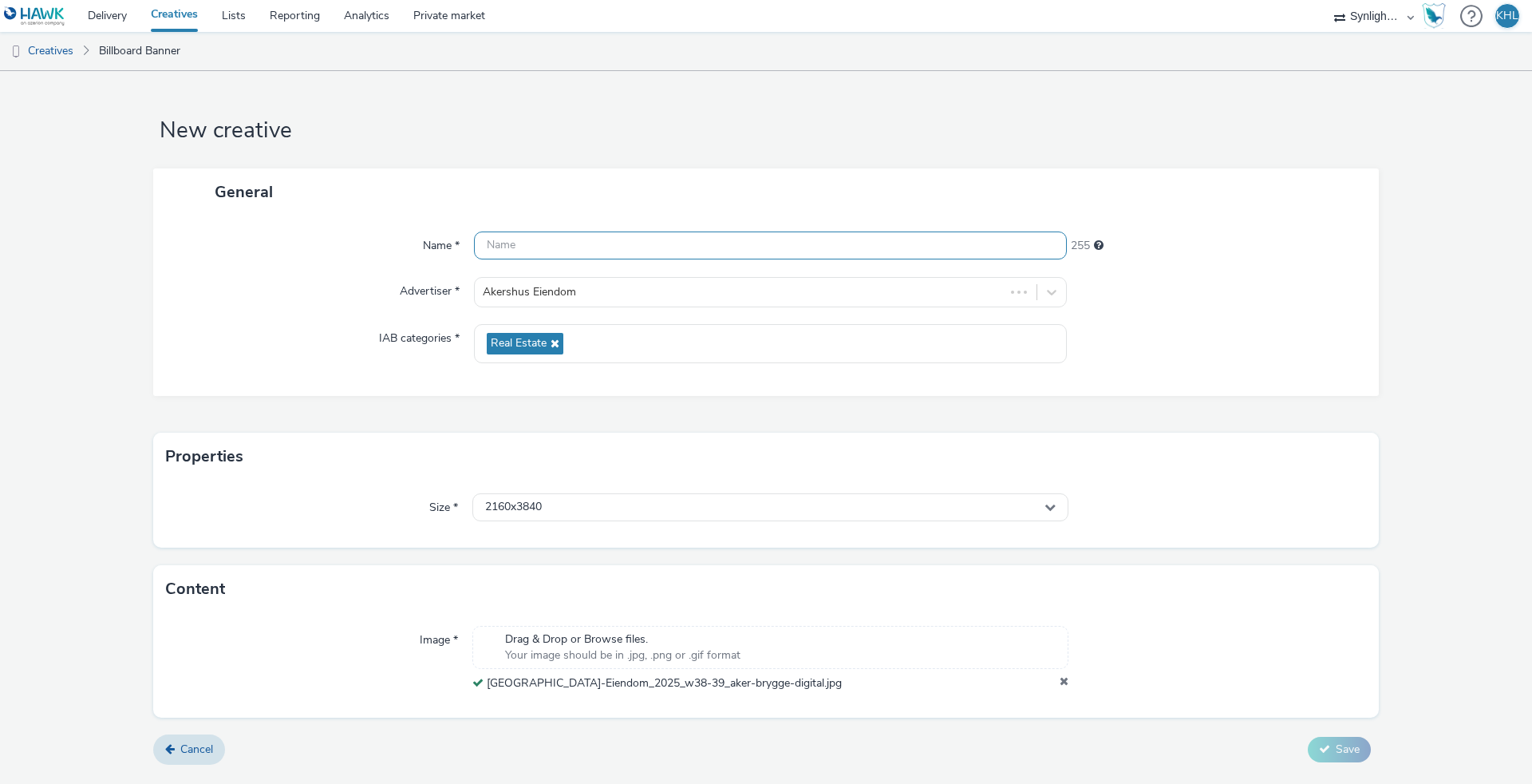
click at [537, 254] on input "text" at bounding box center [770, 245] width 593 height 28
type input "akershus_eiendom"
click at [1341, 736] on button "Save" at bounding box center [1339, 749] width 63 height 25
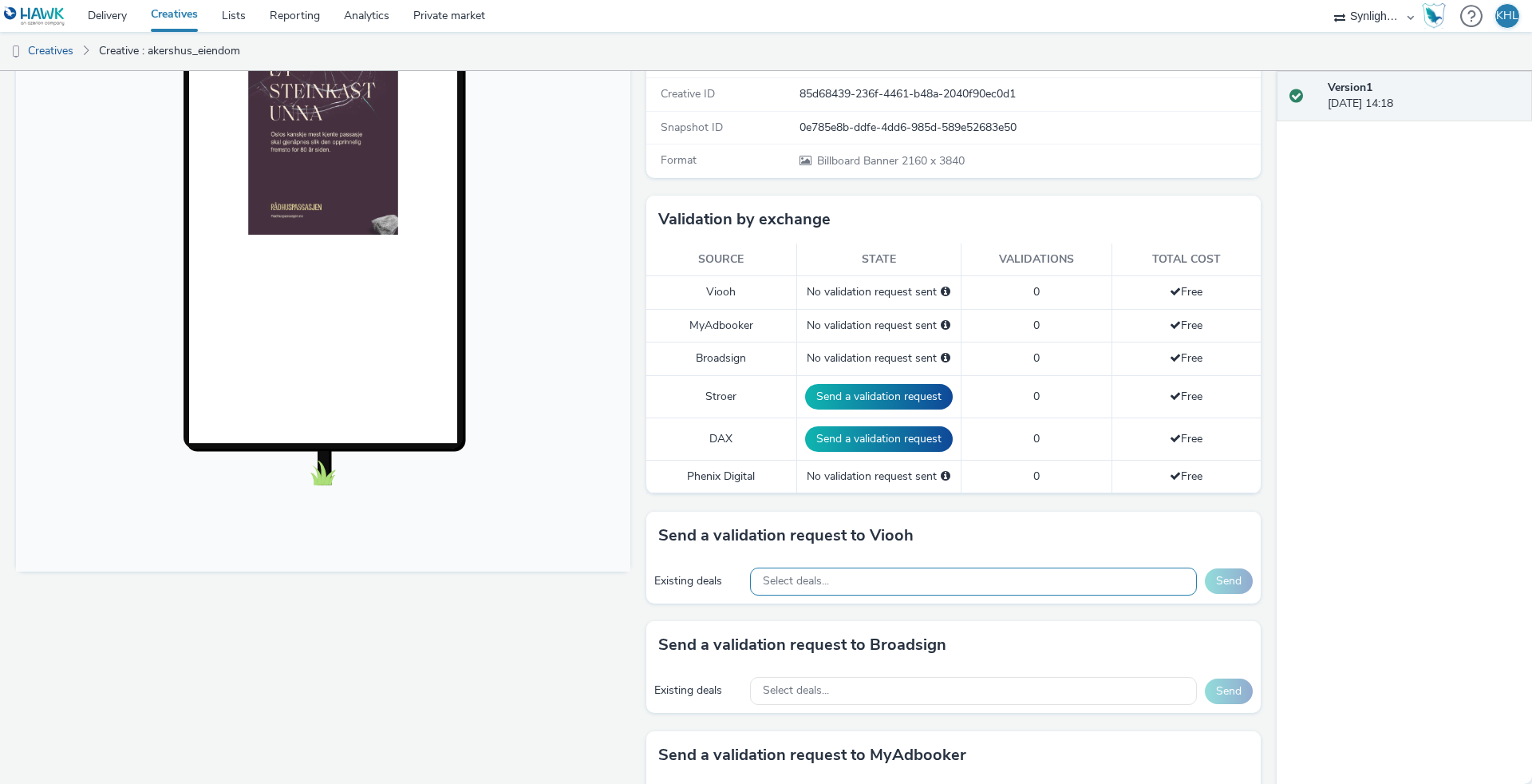
scroll to position [267, 0]
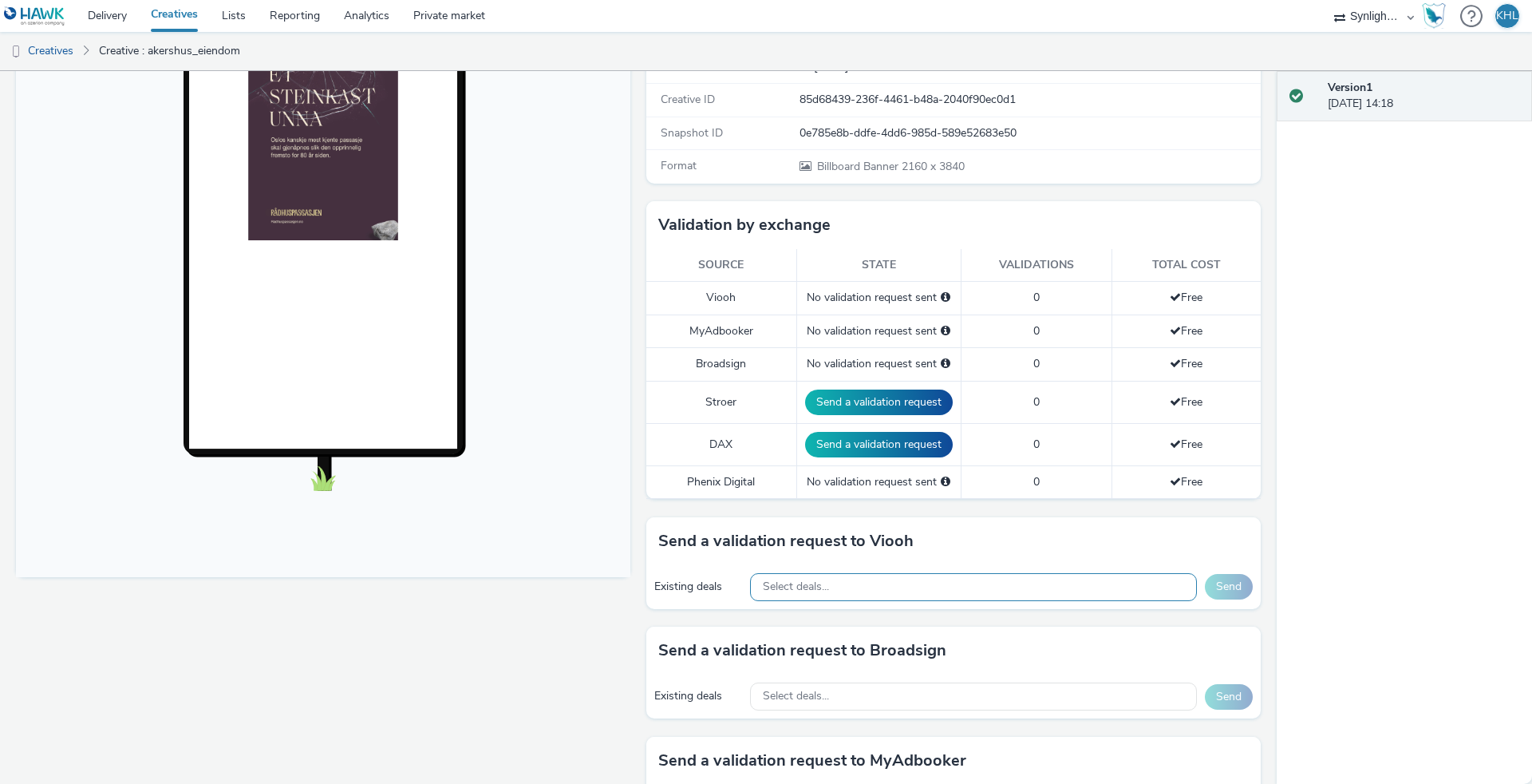
click at [908, 595] on div "Select deals..." at bounding box center [973, 586] width 447 height 28
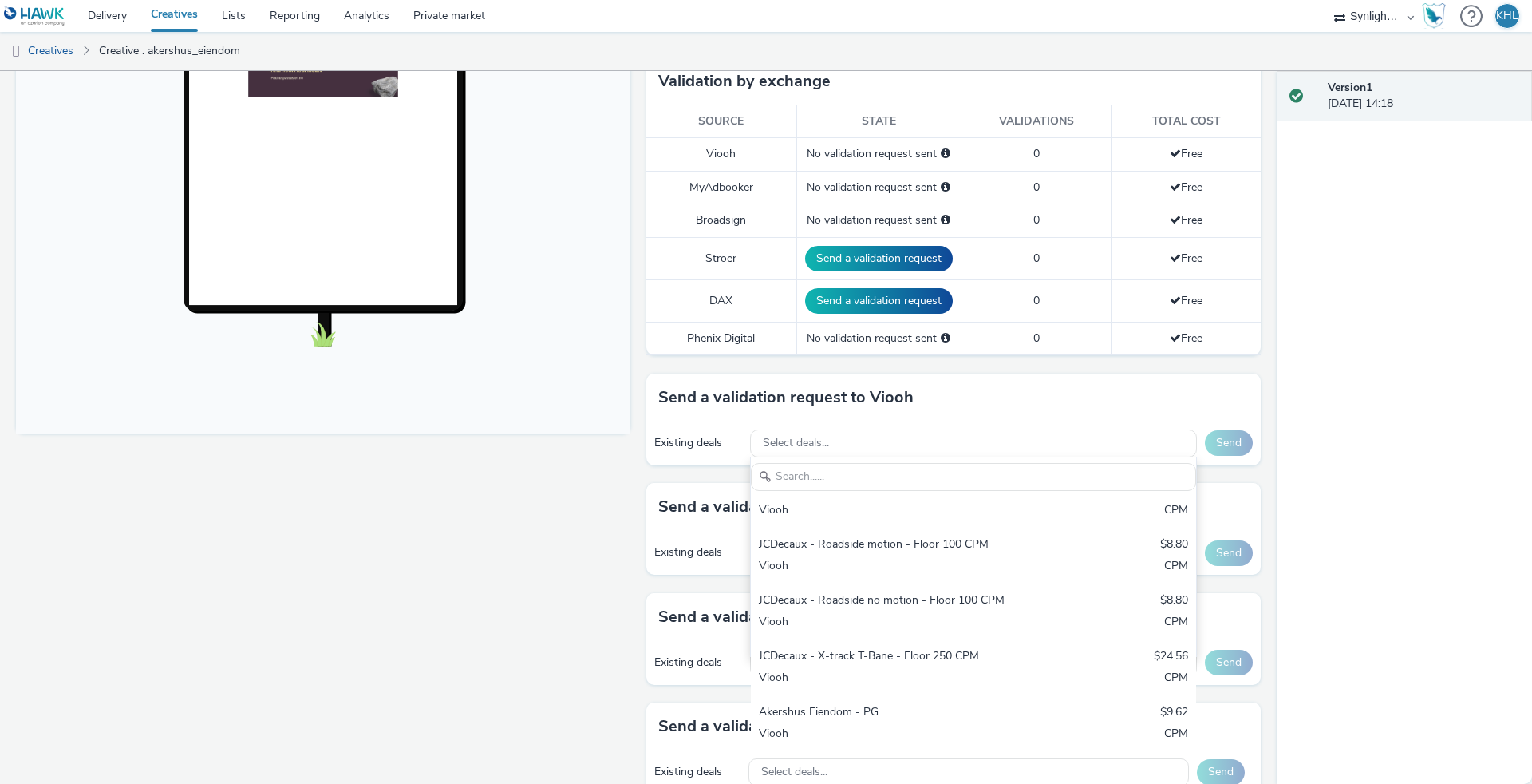
scroll to position [413, 0]
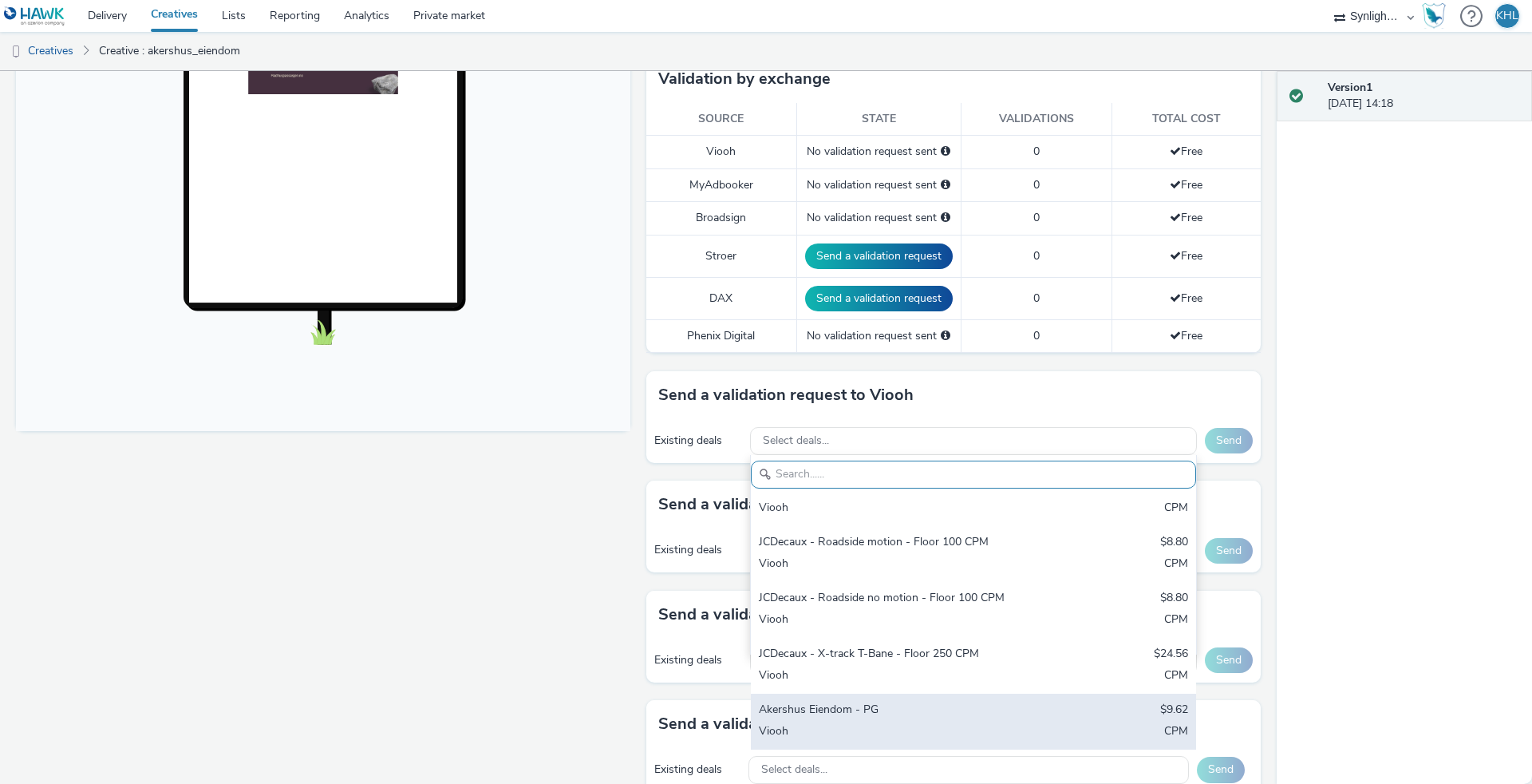
click at [811, 706] on div "Akershus Eiendom - PG" at bounding box center [900, 710] width 283 height 19
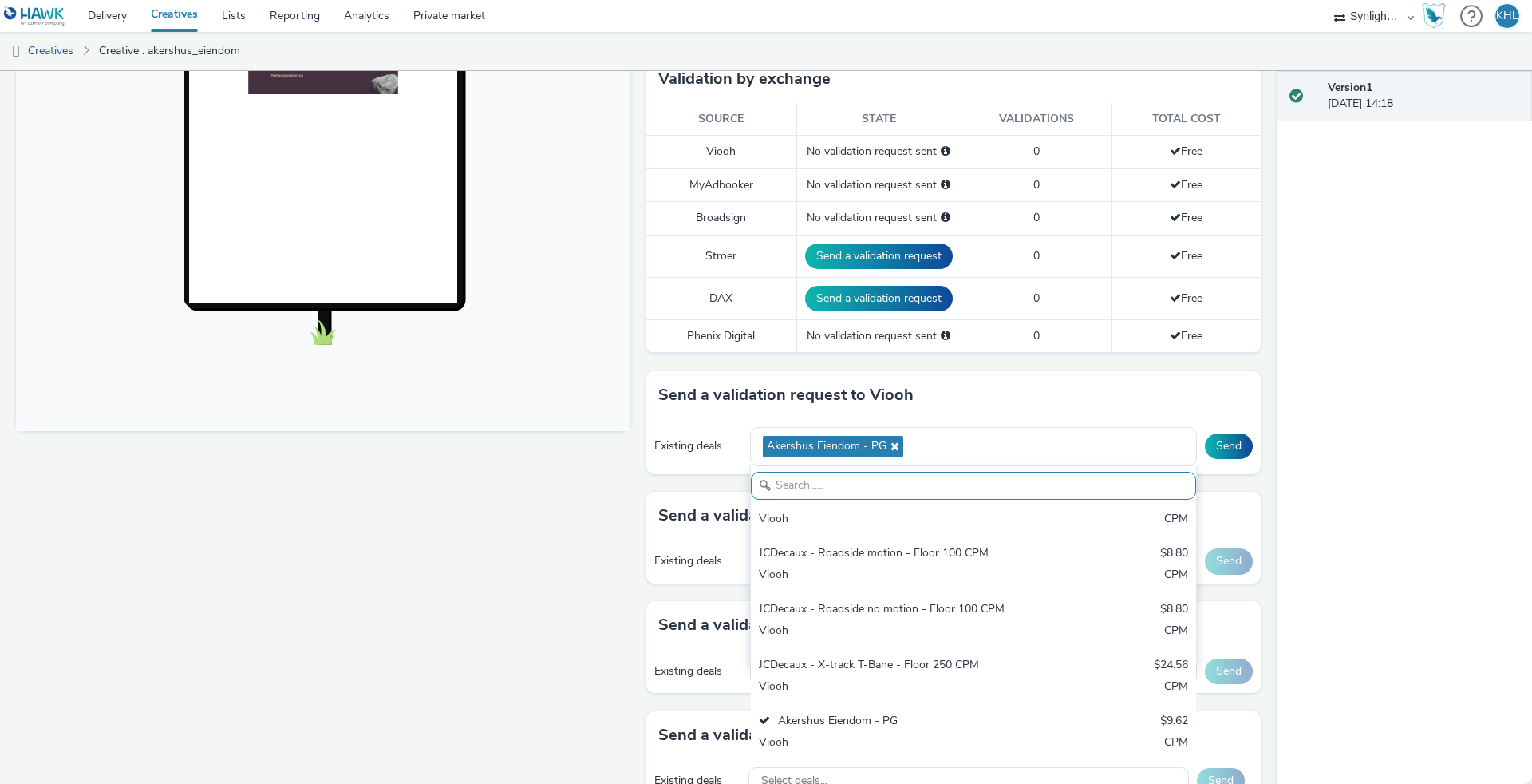
click at [630, 567] on div "Fullscreen" at bounding box center [326, 345] width 622 height 1137
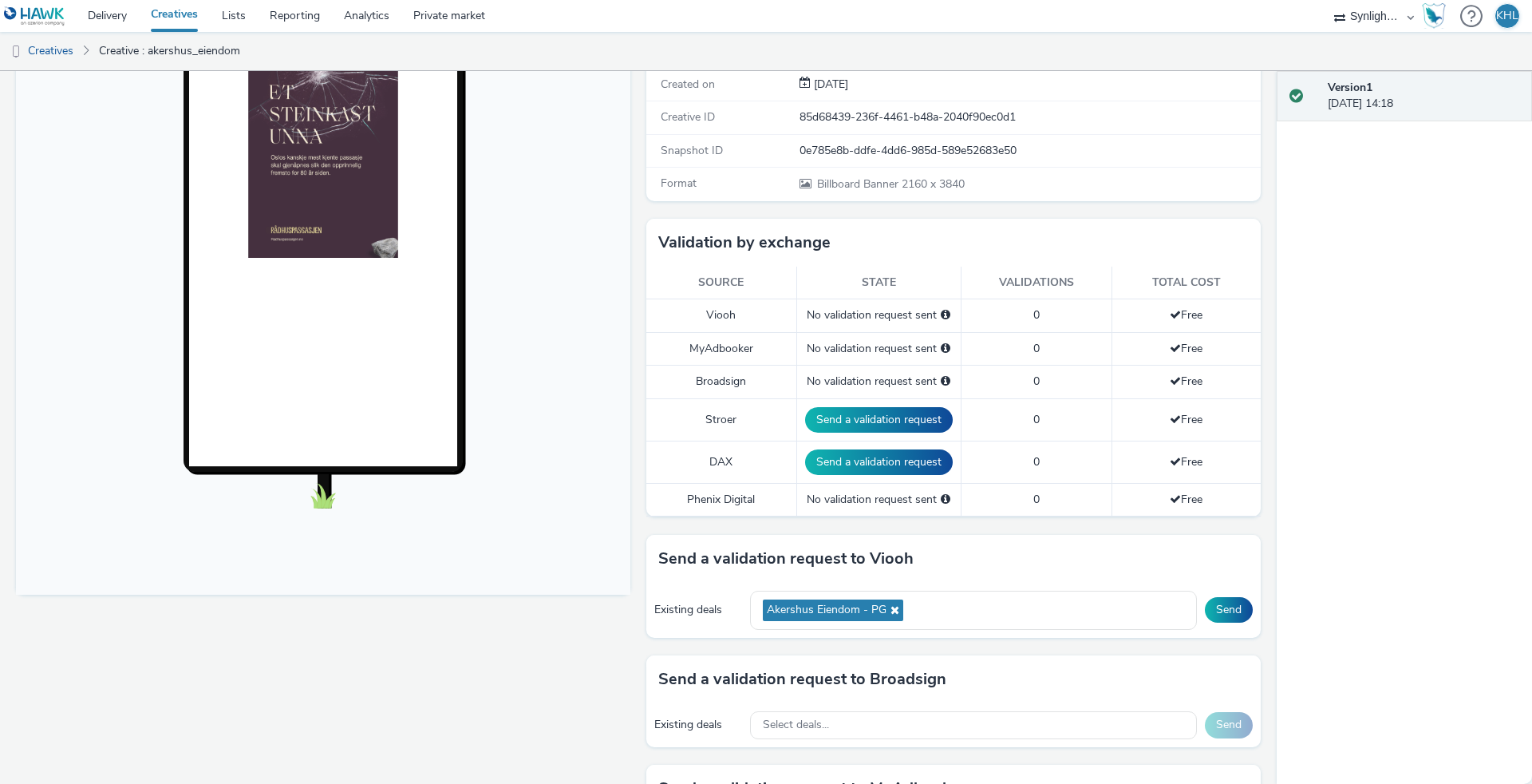
scroll to position [258, 0]
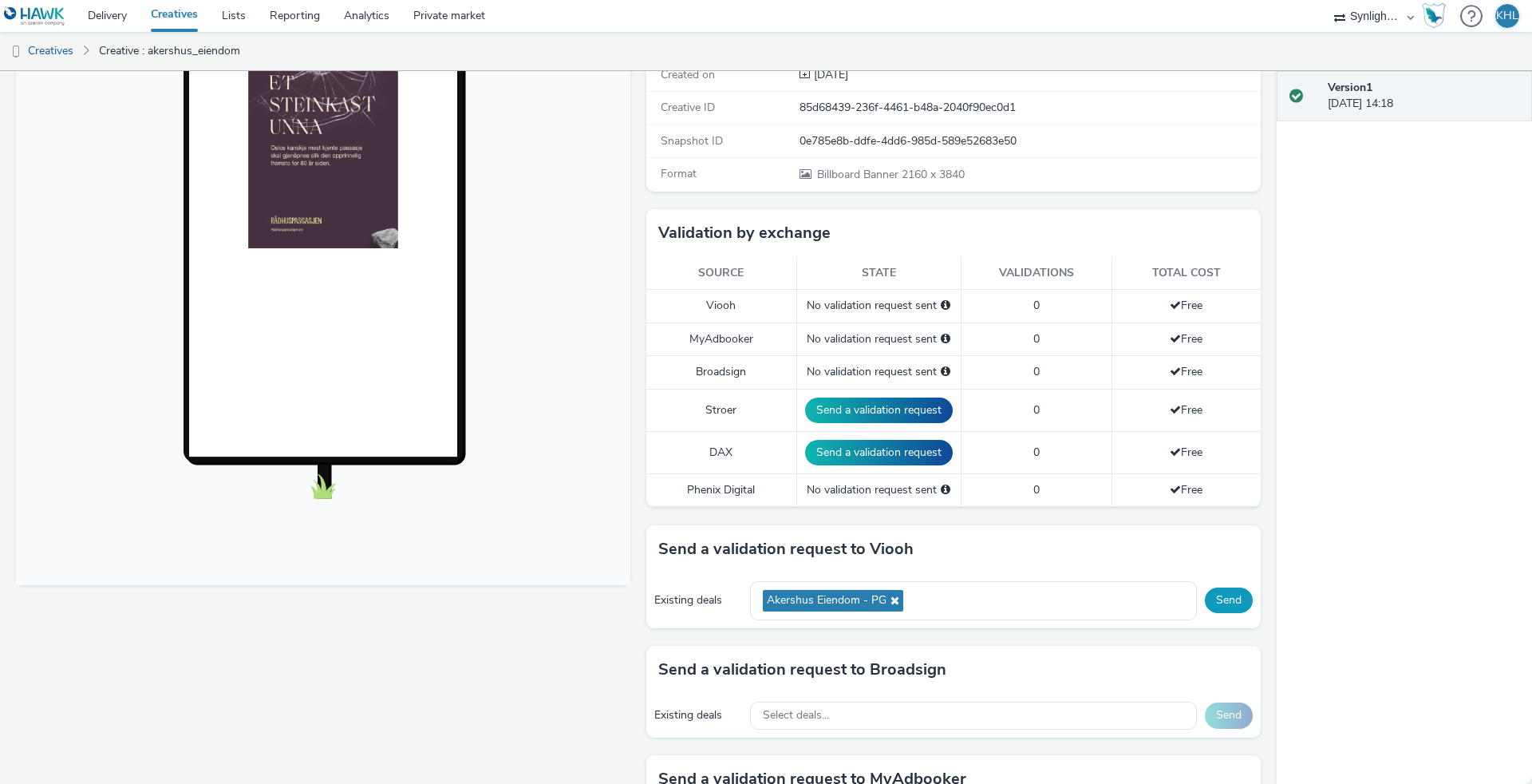
click at [1230, 607] on button "Send" at bounding box center [1228, 600] width 48 height 25
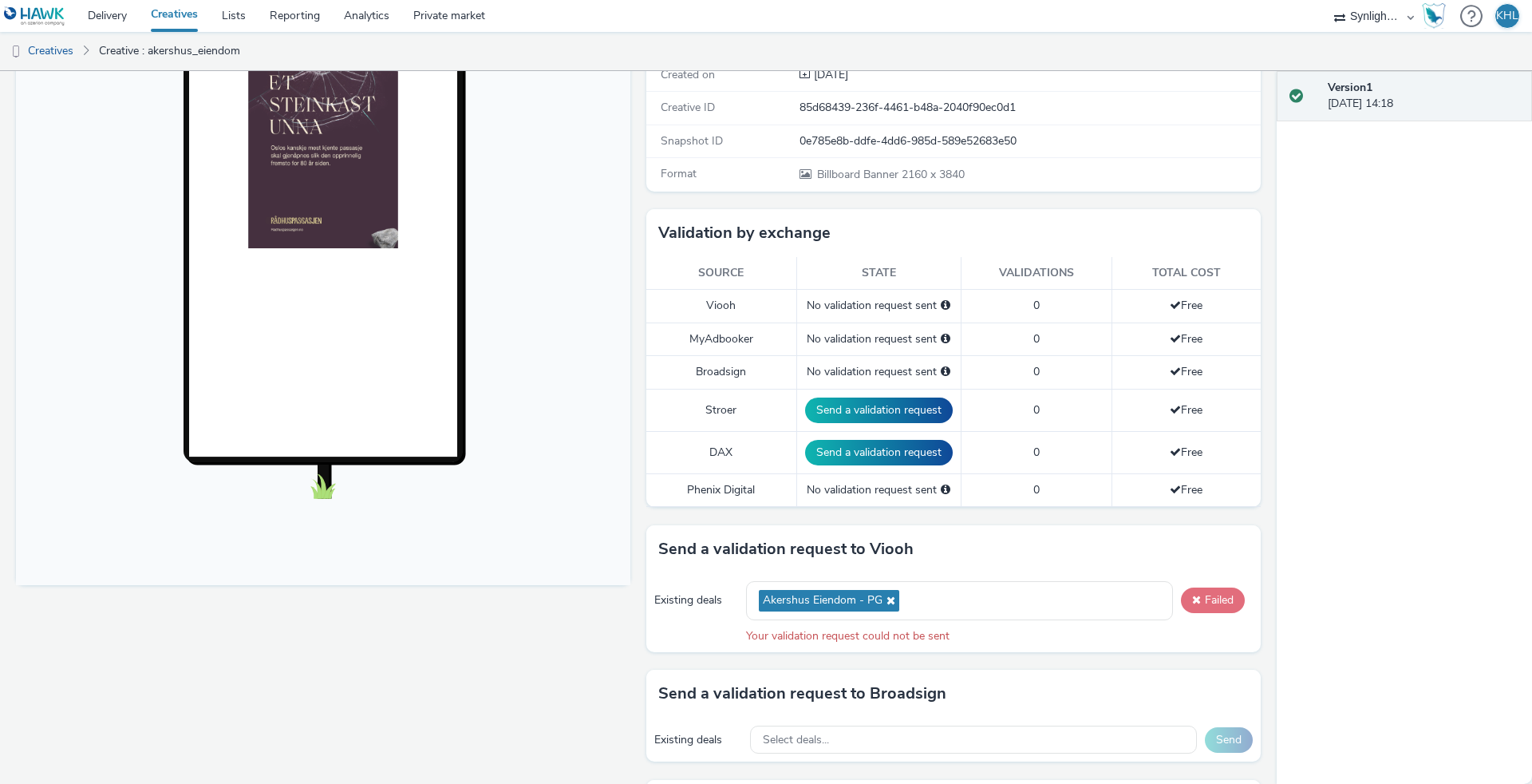
click at [1214, 600] on button "Failed" at bounding box center [1214, 600] width 64 height 25
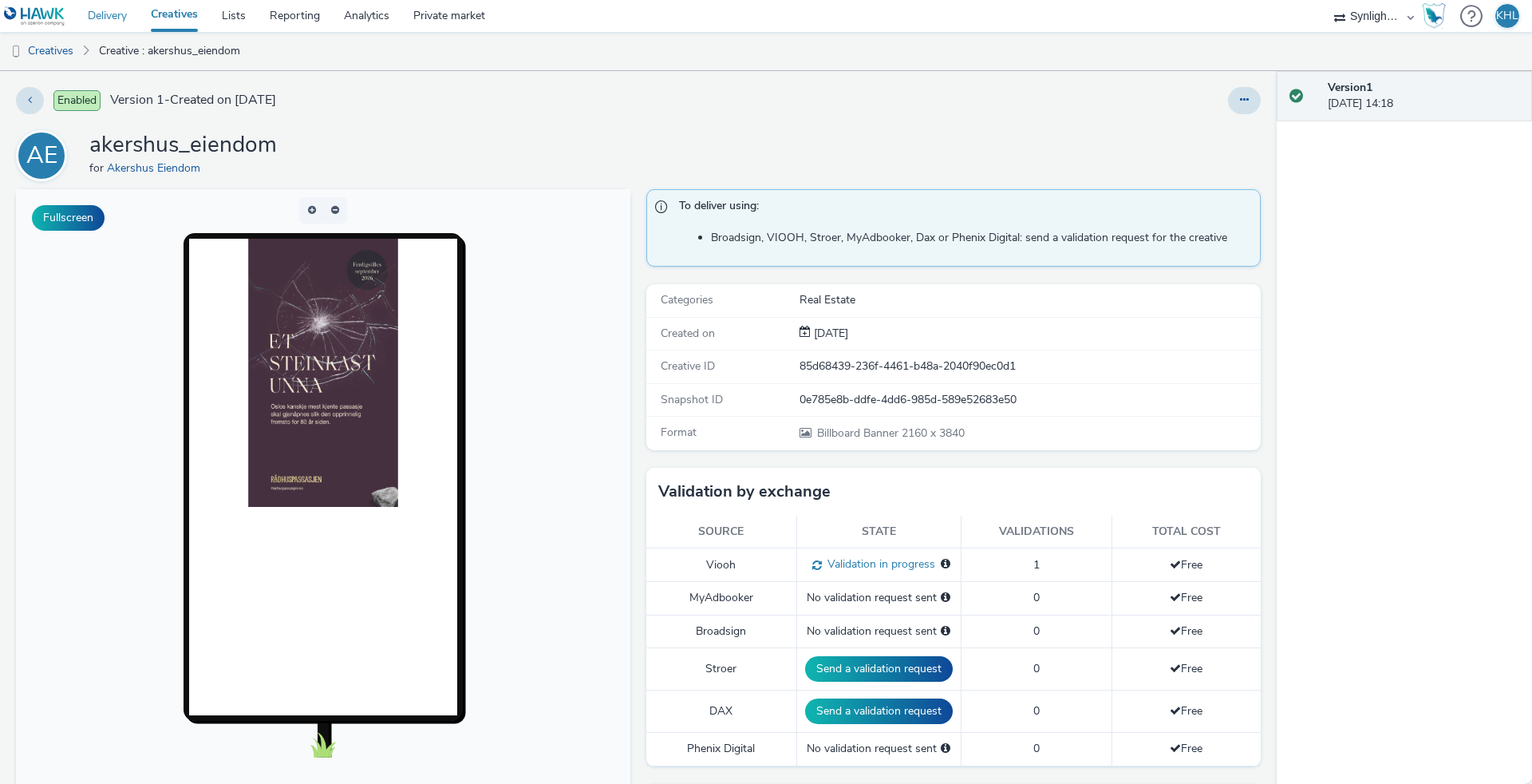
scroll to position [0, 0]
click at [97, 17] on link "Delivery" at bounding box center [107, 16] width 63 height 32
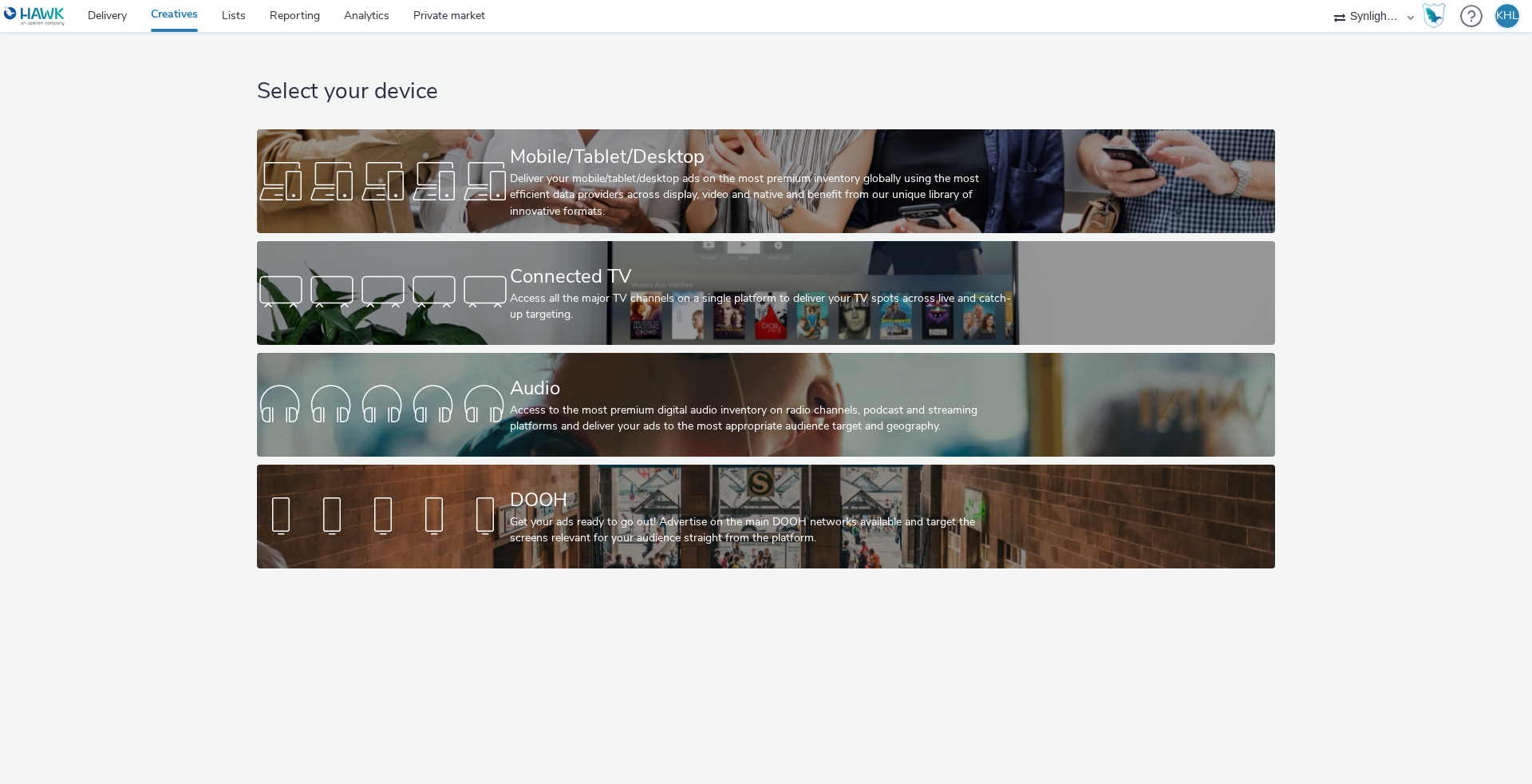
select select "ec4b2045-0c69-422c-a140-0820ca6be355"
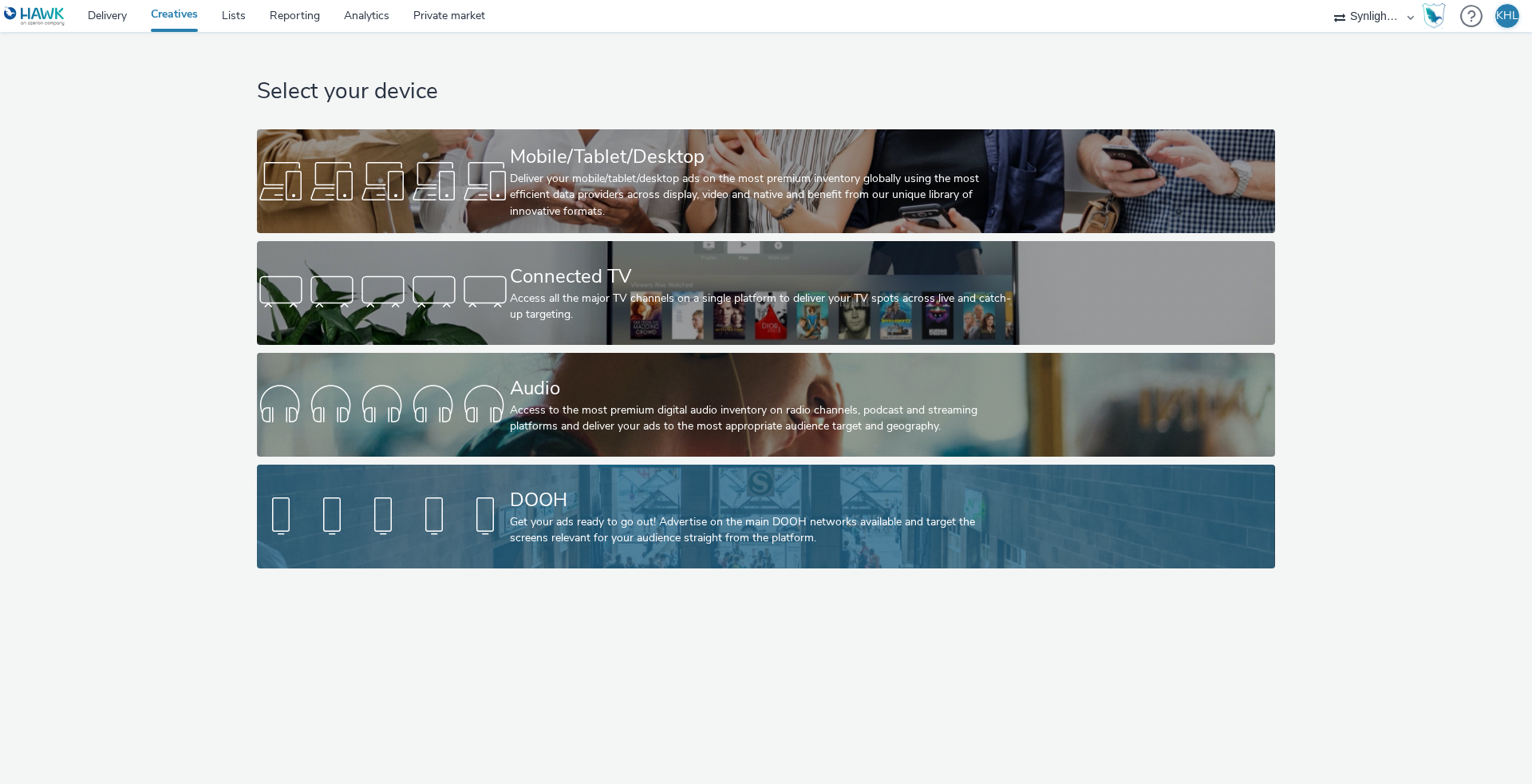
click at [512, 514] on div "Get your ads ready to go out! Advertise on the main DOOH networks available and…" at bounding box center [764, 531] width 506 height 33
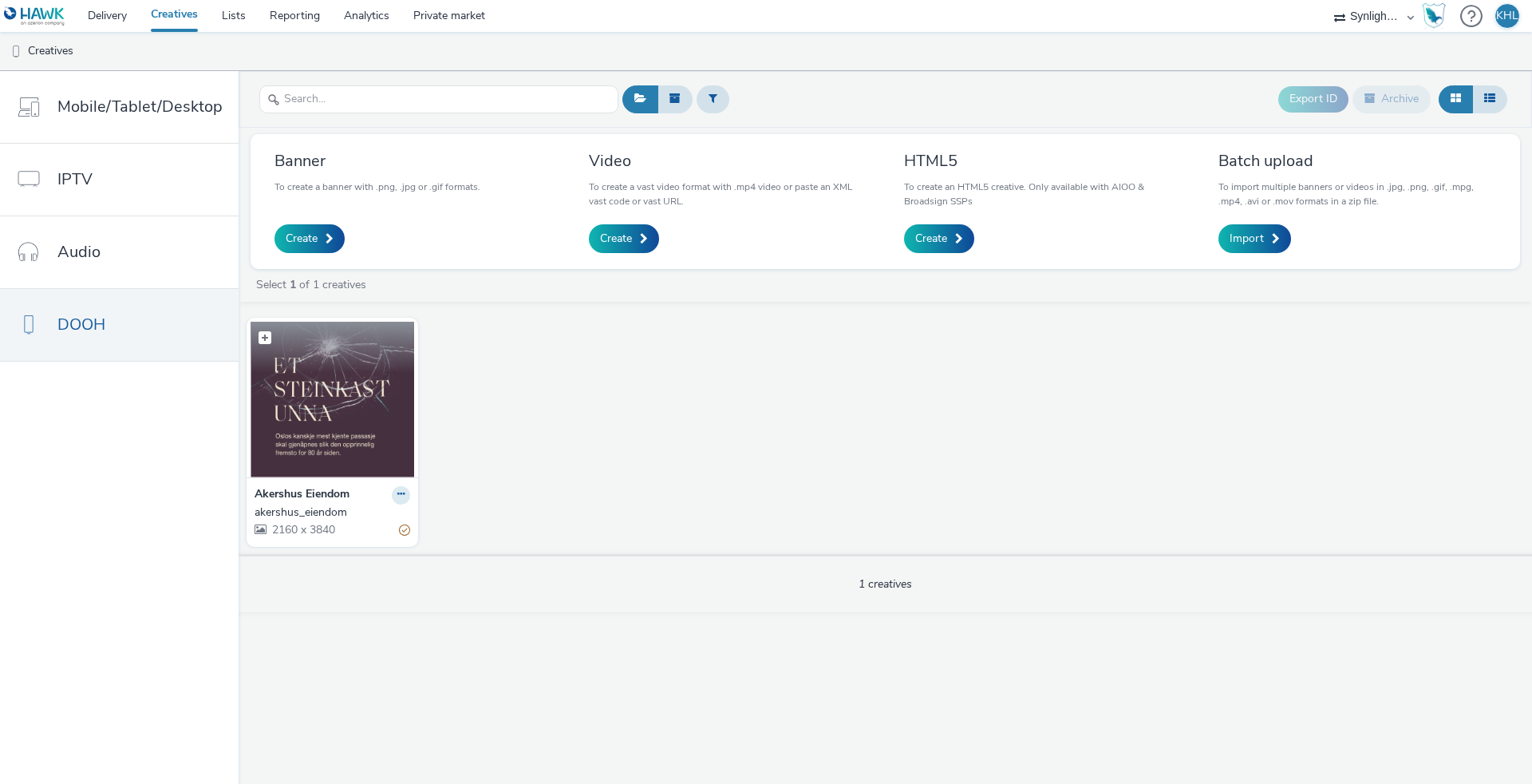
click at [358, 412] on img at bounding box center [332, 399] width 164 height 156
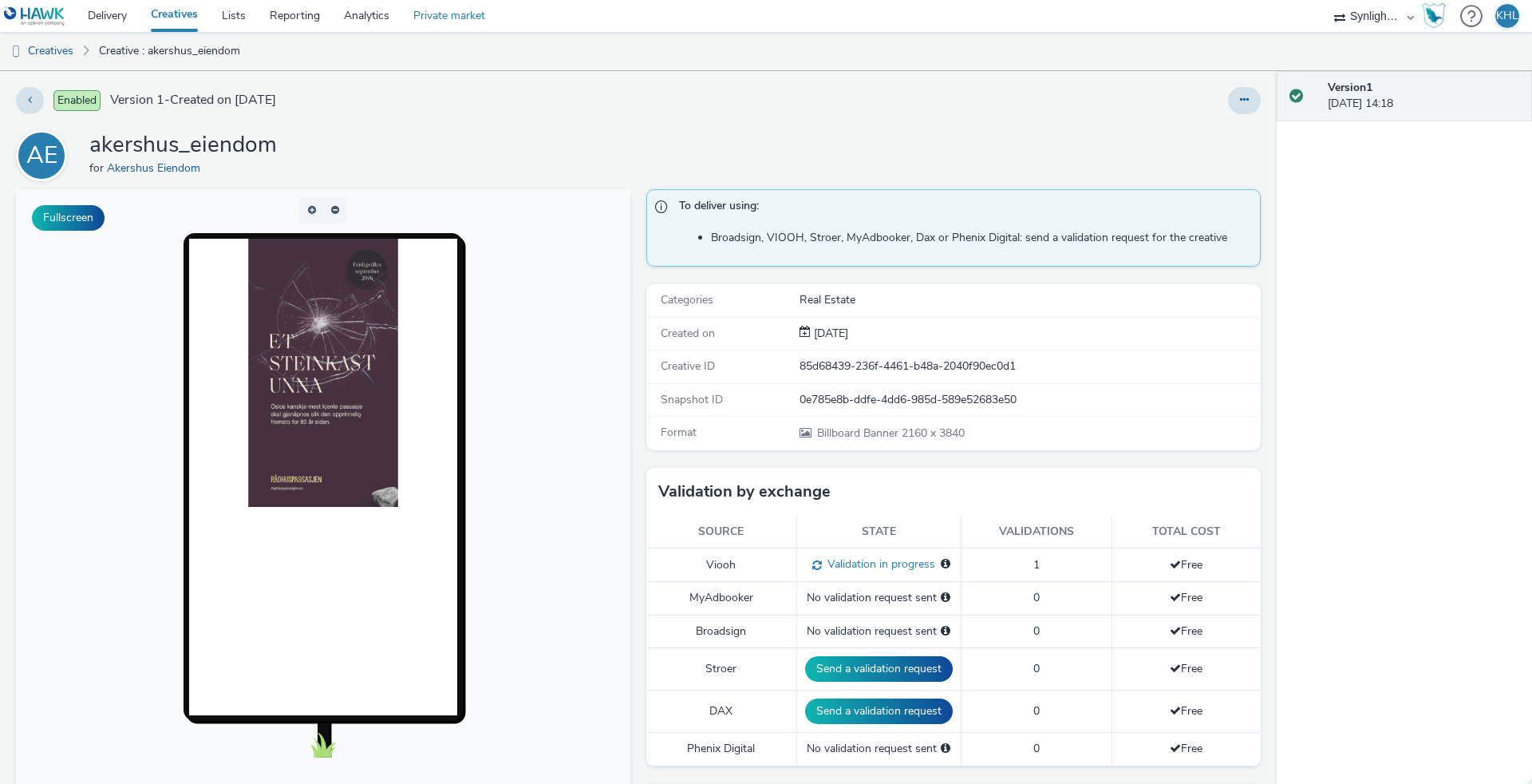
click at [452, 17] on link "Private market" at bounding box center [449, 16] width 95 height 32
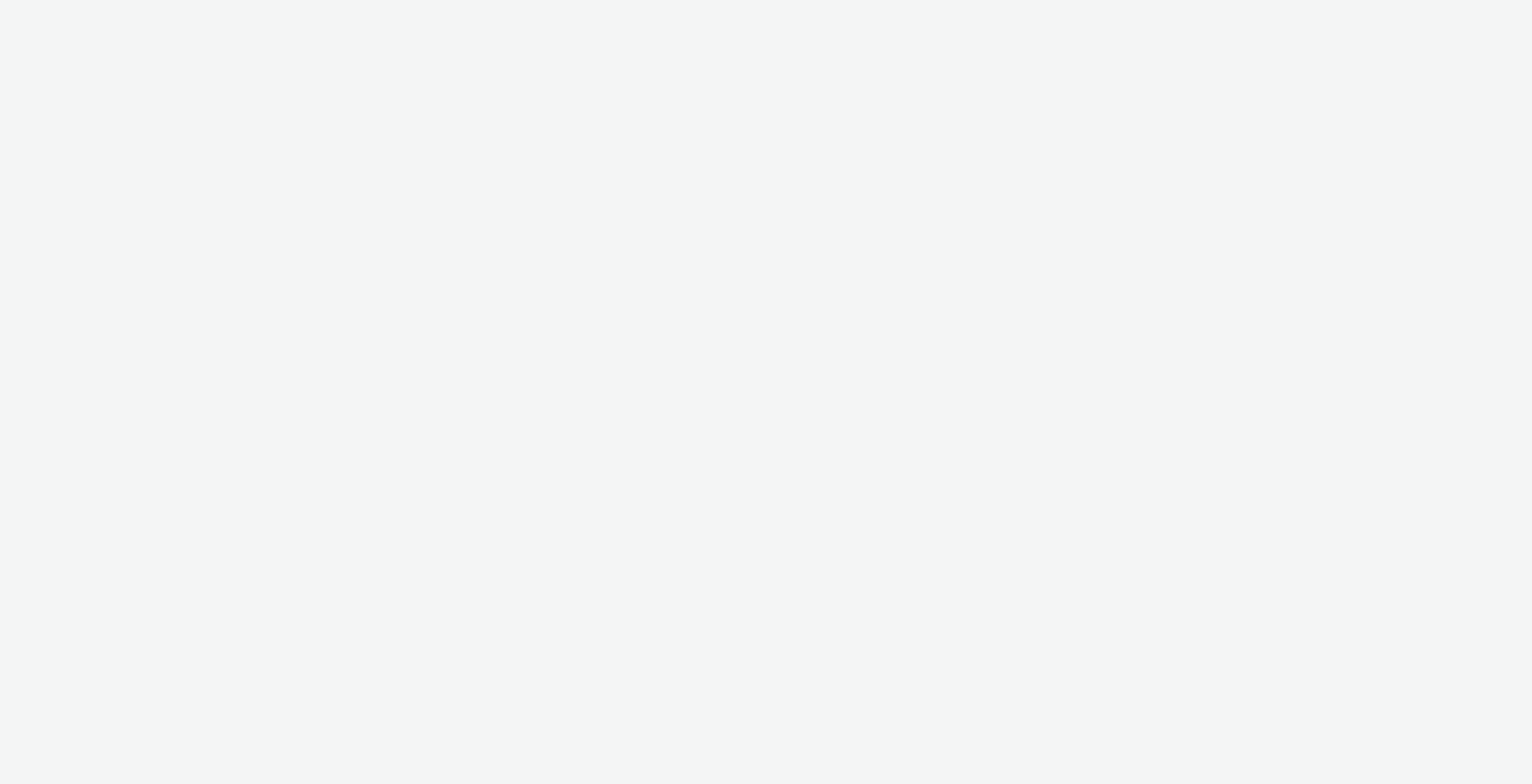
select select "ec4b2045-0c69-422c-a140-0820ca6be355"
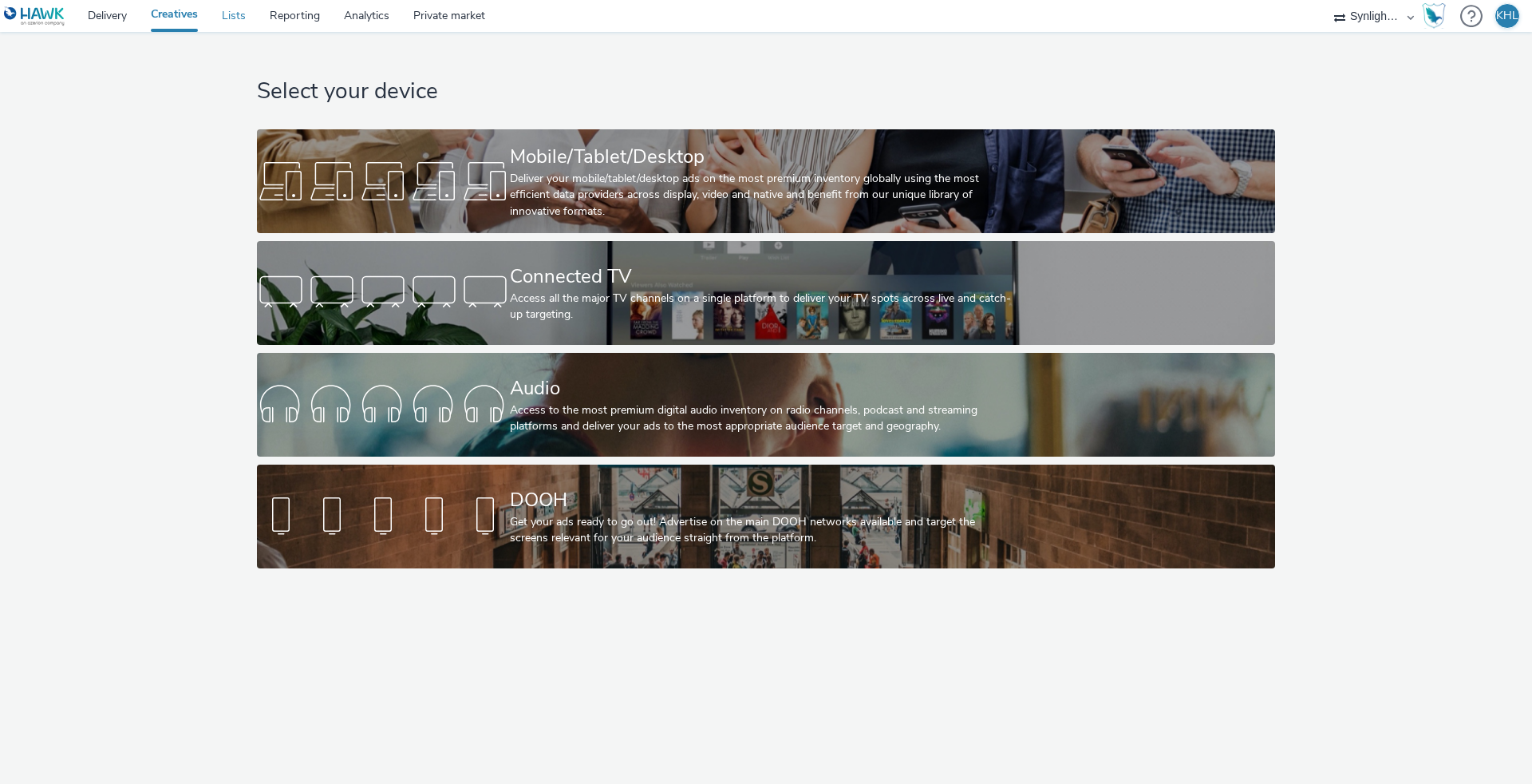
click at [224, 17] on link "Lists" at bounding box center [234, 16] width 48 height 32
